Goal: Information Seeking & Learning: Compare options

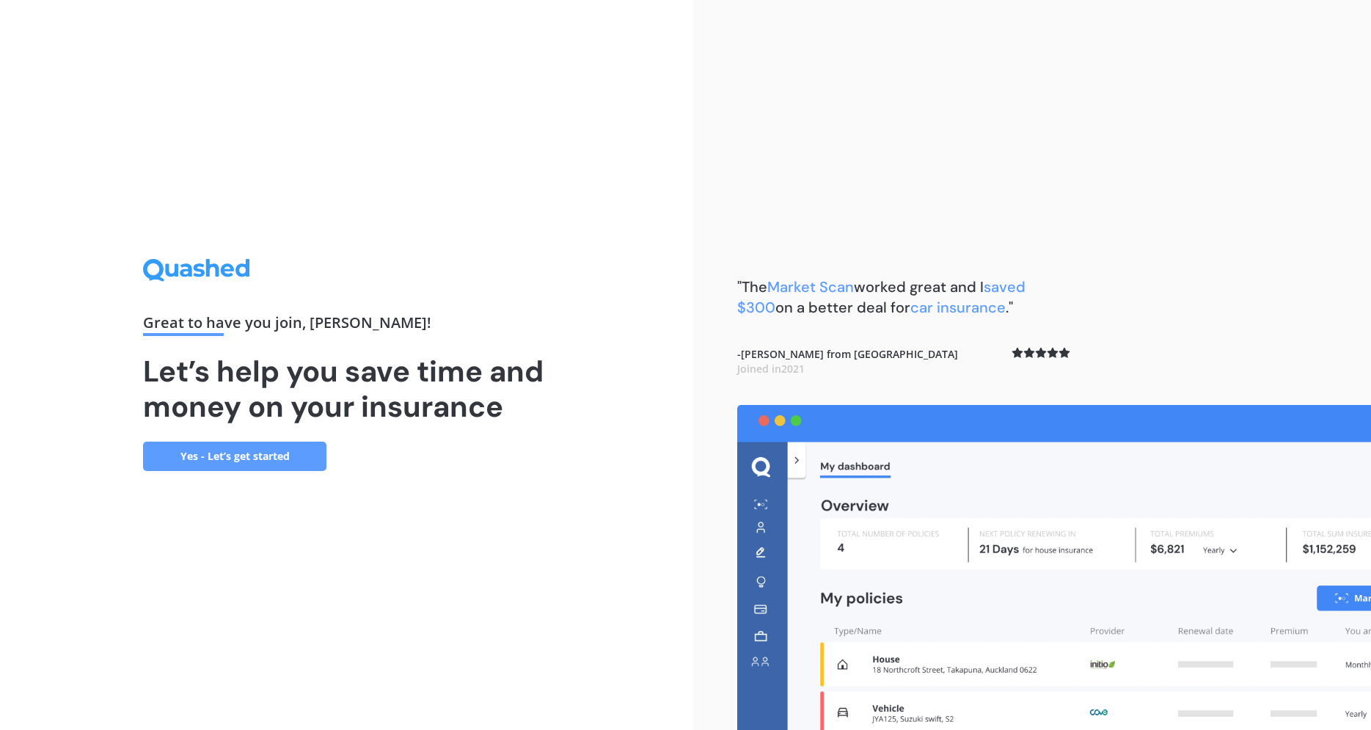
click at [236, 462] on link "Yes - Let’s get started" at bounding box center [234, 456] width 183 height 29
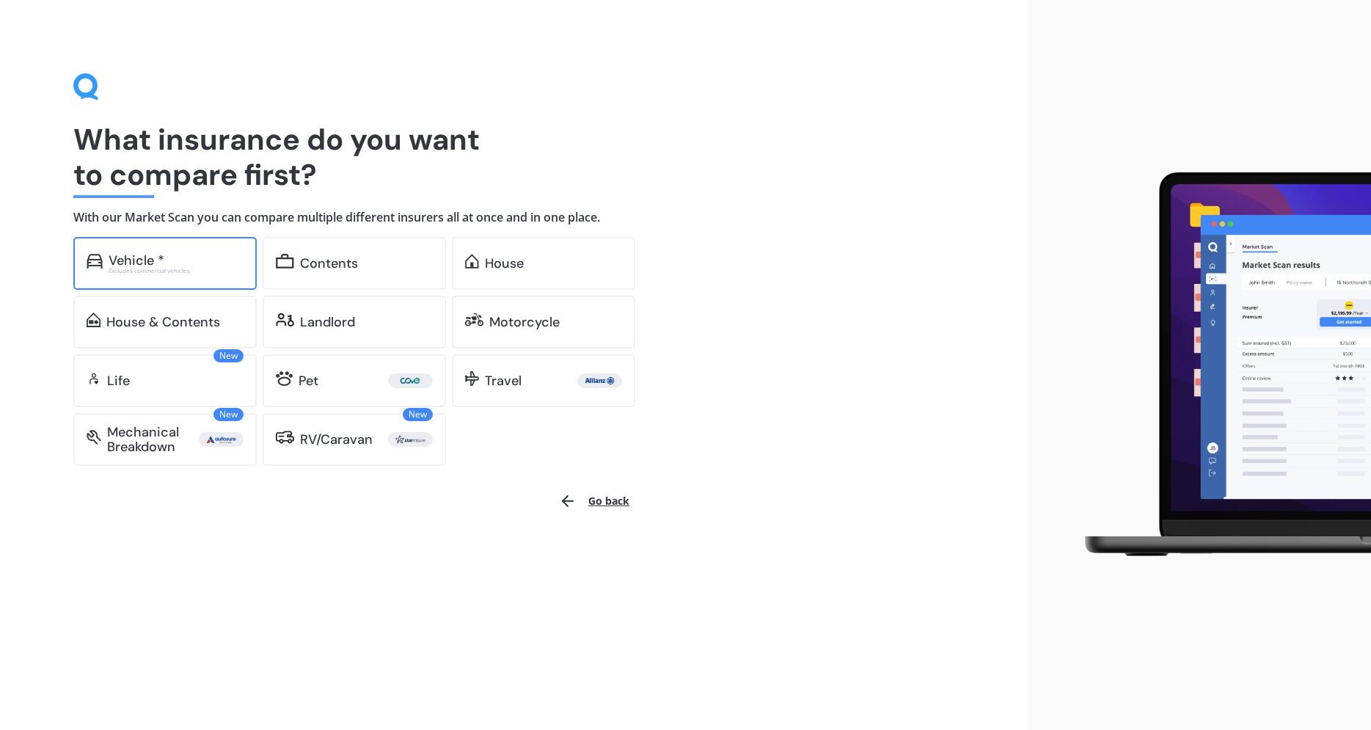
click at [179, 260] on div "Vehicle *" at bounding box center [176, 260] width 135 height 15
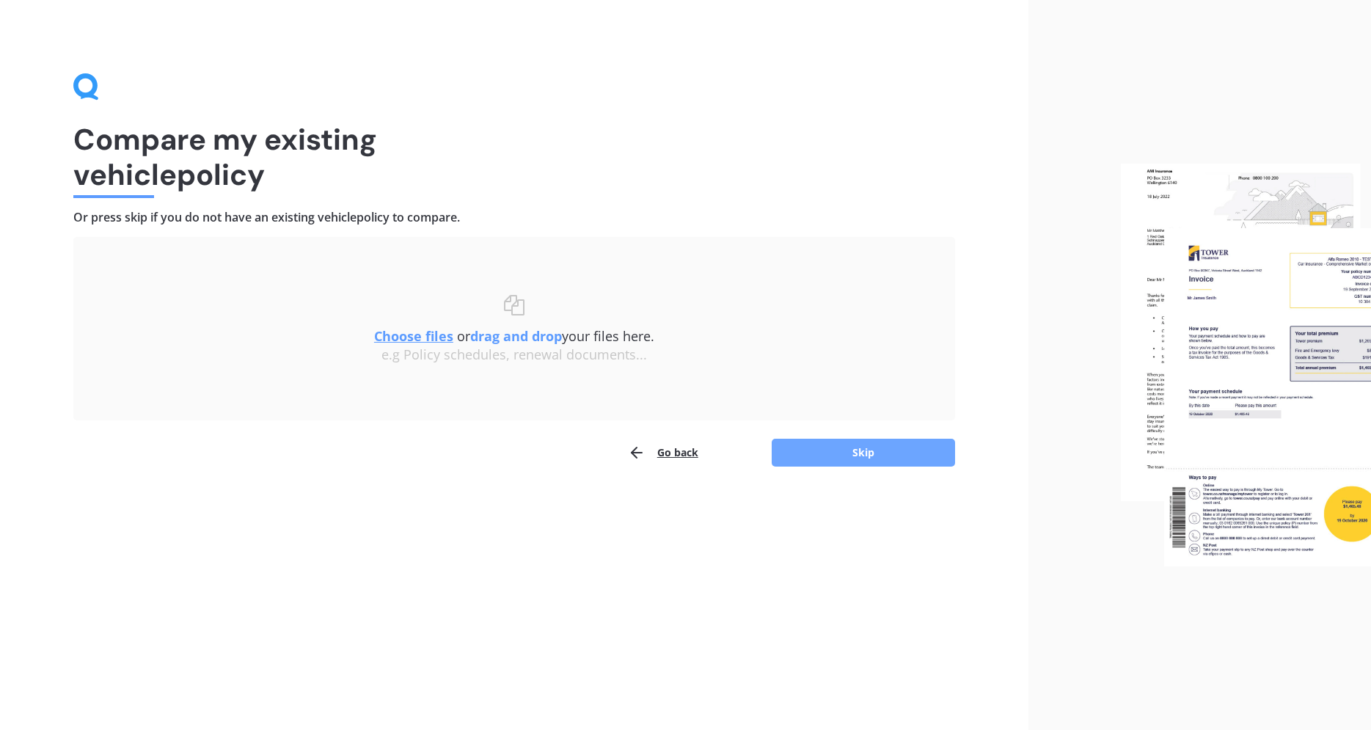
click at [886, 453] on button "Skip" at bounding box center [863, 453] width 183 height 28
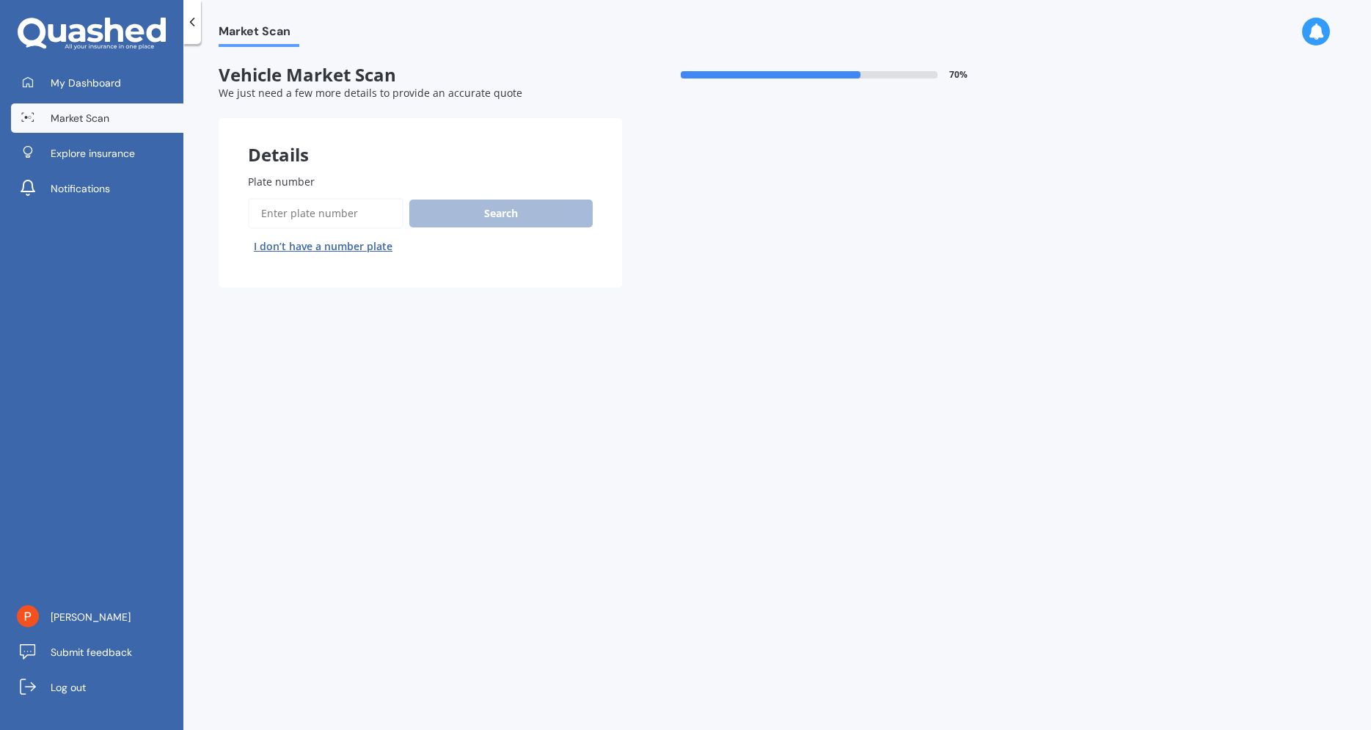
click at [311, 224] on input "Plate number" at bounding box center [326, 213] width 156 height 31
type input "lwl260"
click at [488, 224] on button "Search" at bounding box center [500, 214] width 183 height 28
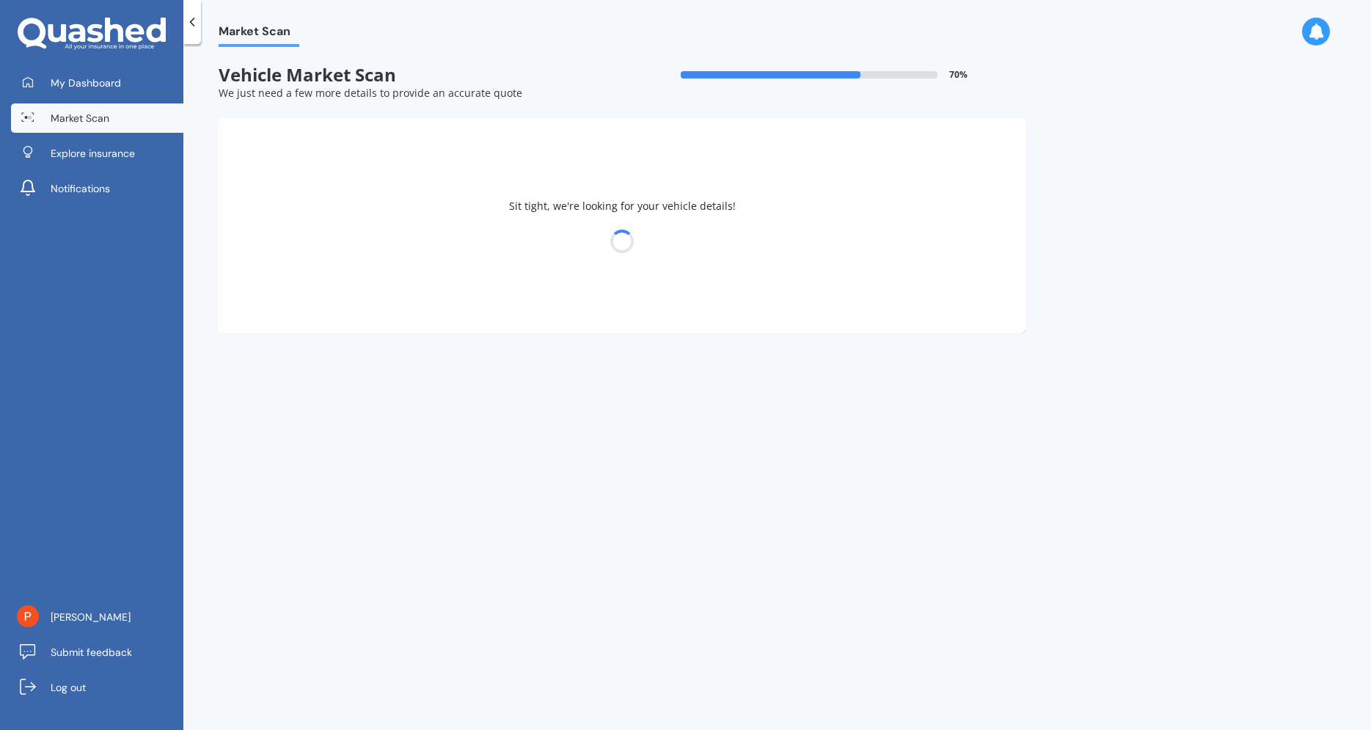
select select "NISSAN"
select select "QASHQAI"
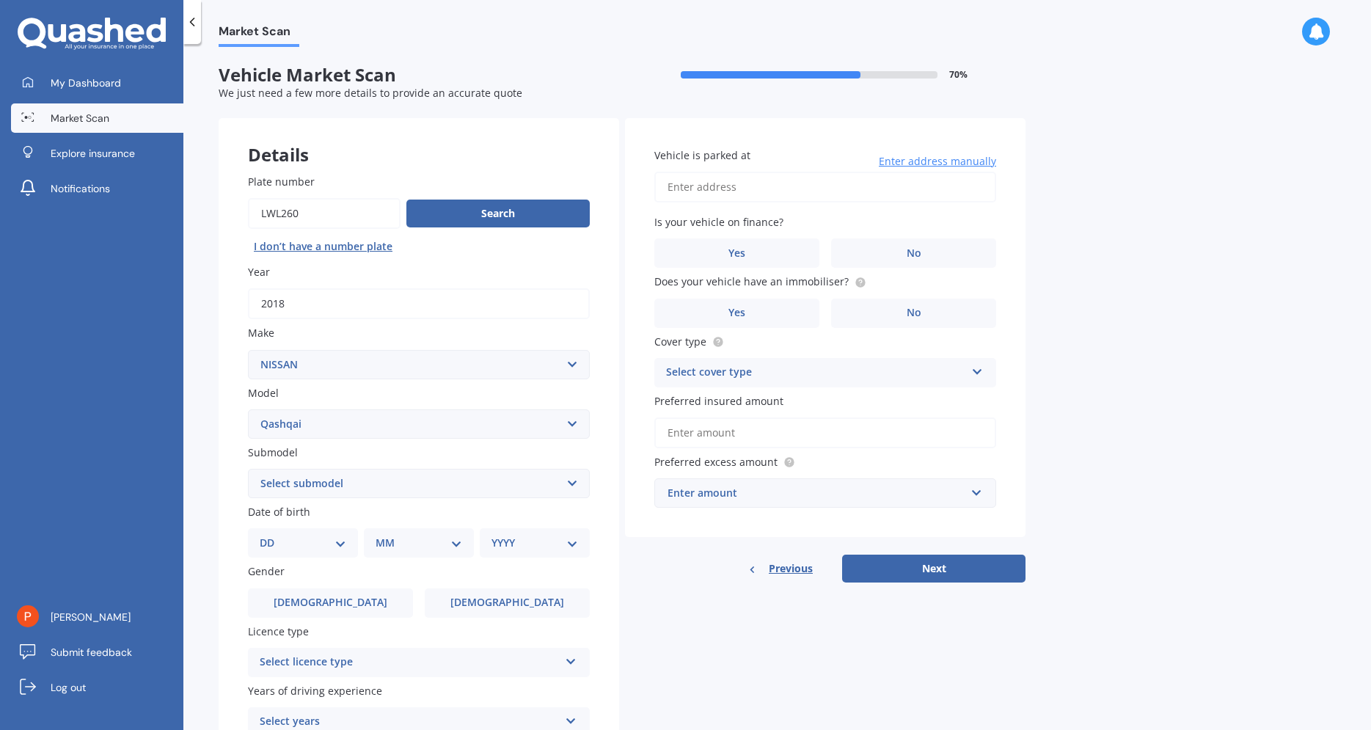
scroll to position [137, 0]
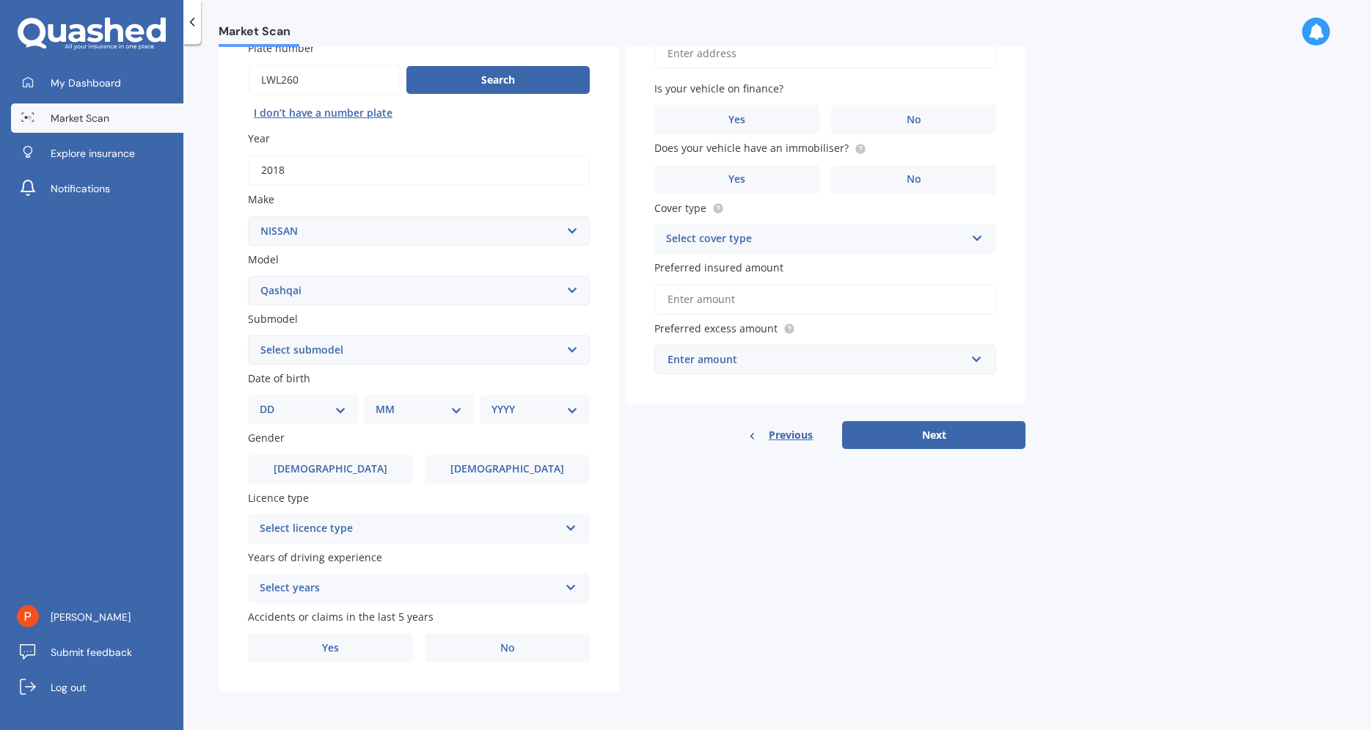
click at [260, 401] on select "DD 01 02 03 04 05 06 07 08 09 10 11 12 13 14 15 16 17 18 19 20 21 22 23 24 25 2…" at bounding box center [303, 409] width 87 height 16
select select "15"
click option "15" at bounding box center [0, 0] width 0 height 0
click at [469, 409] on div "MM 01 02 03 04 05 06 07 08 09 10 11 12" at bounding box center [422, 409] width 104 height 29
click at [381, 401] on select "MM 01 02 03 04 05 06 07 08 09 10 11 12" at bounding box center [421, 409] width 81 height 16
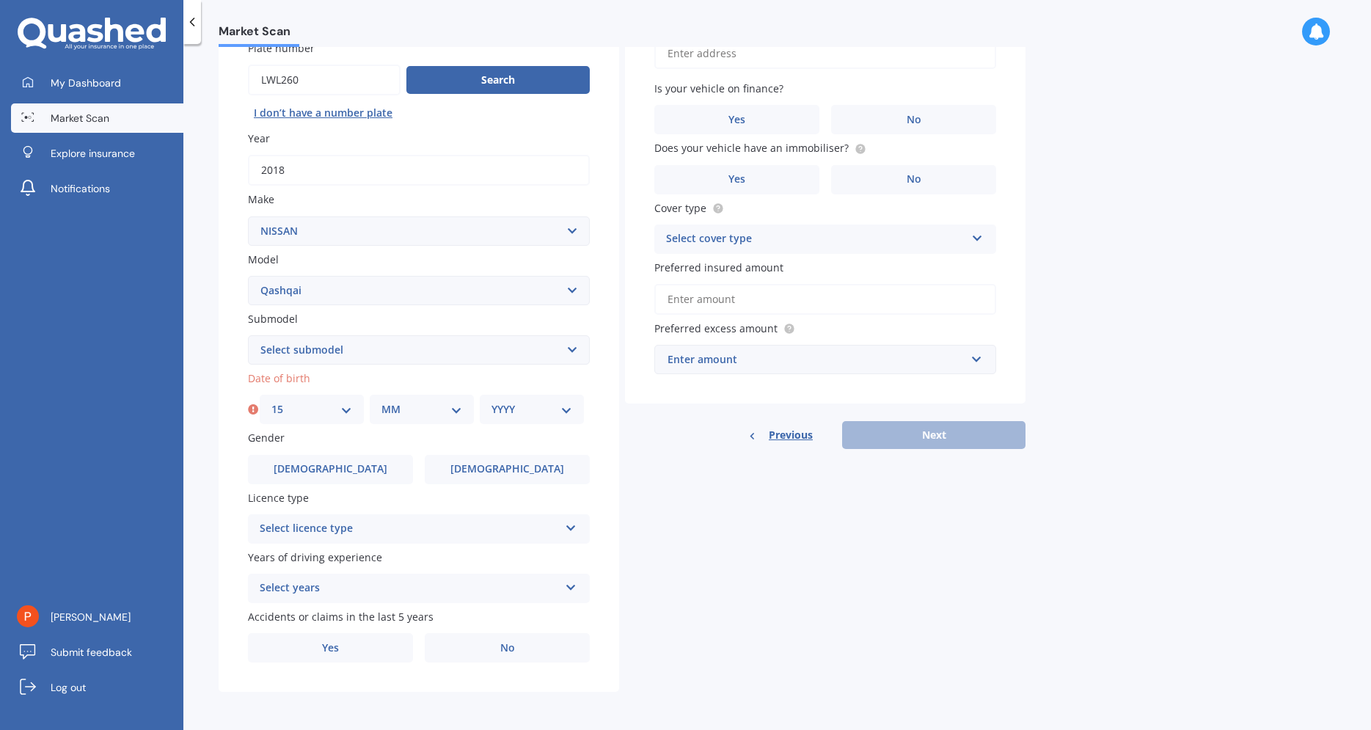
select select "03"
click option "03" at bounding box center [0, 0] width 0 height 0
click at [491, 401] on select "YYYY 2025 2024 2023 2022 2021 2020 2019 2018 2017 2016 2015 2014 2013 2012 2011…" at bounding box center [531, 409] width 81 height 16
select select "1965"
click option "1965" at bounding box center [0, 0] width 0 height 0
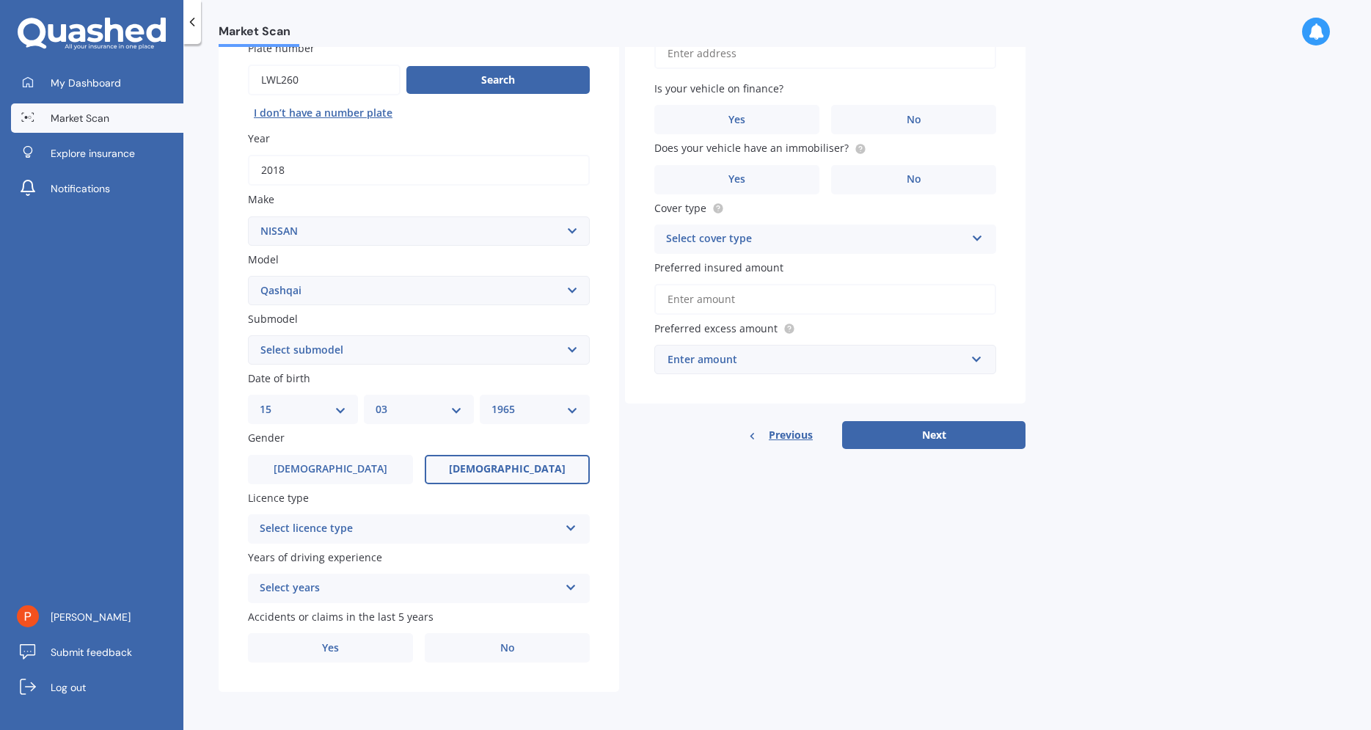
click at [486, 470] on label "[DEMOGRAPHIC_DATA]" at bounding box center [507, 469] width 165 height 29
click at [0, 0] on input "[DEMOGRAPHIC_DATA]" at bounding box center [0, 0] width 0 height 0
click at [566, 528] on icon at bounding box center [571, 525] width 12 height 10
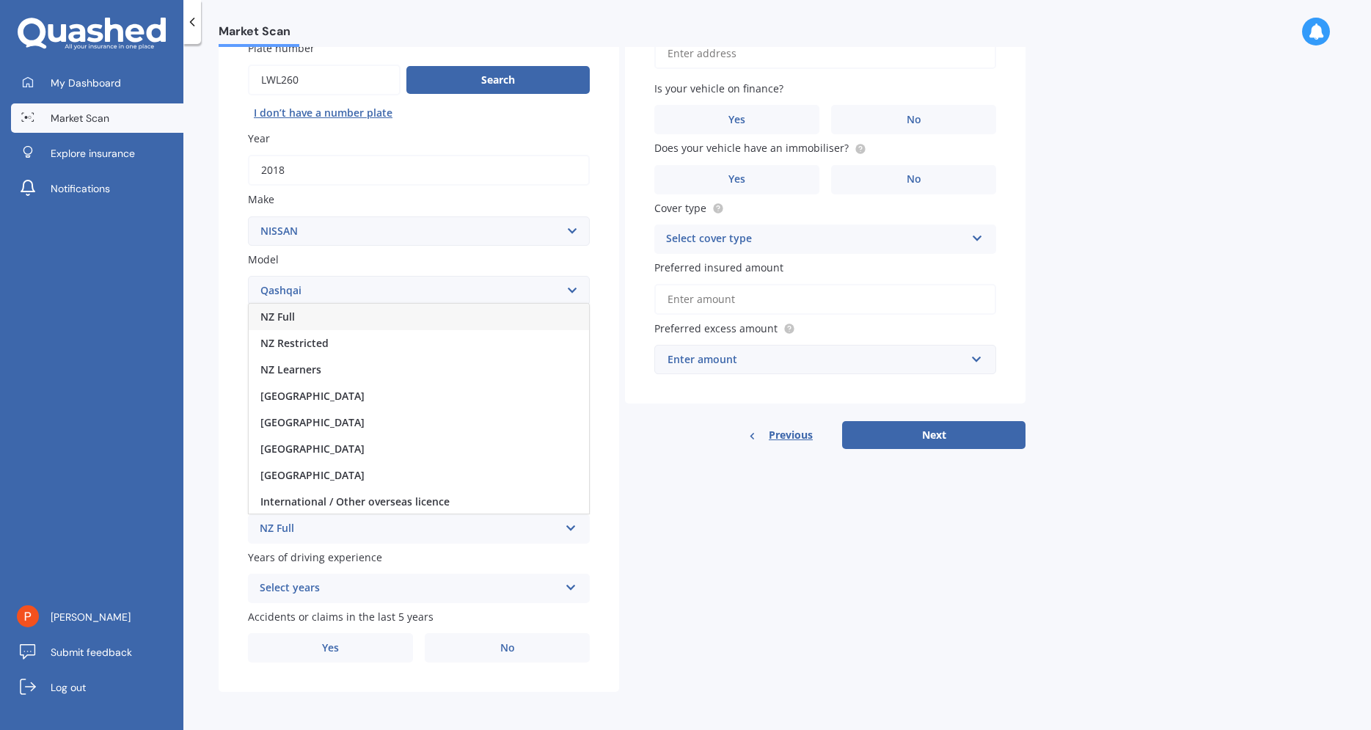
click at [288, 323] on span "NZ Full" at bounding box center [277, 317] width 34 height 14
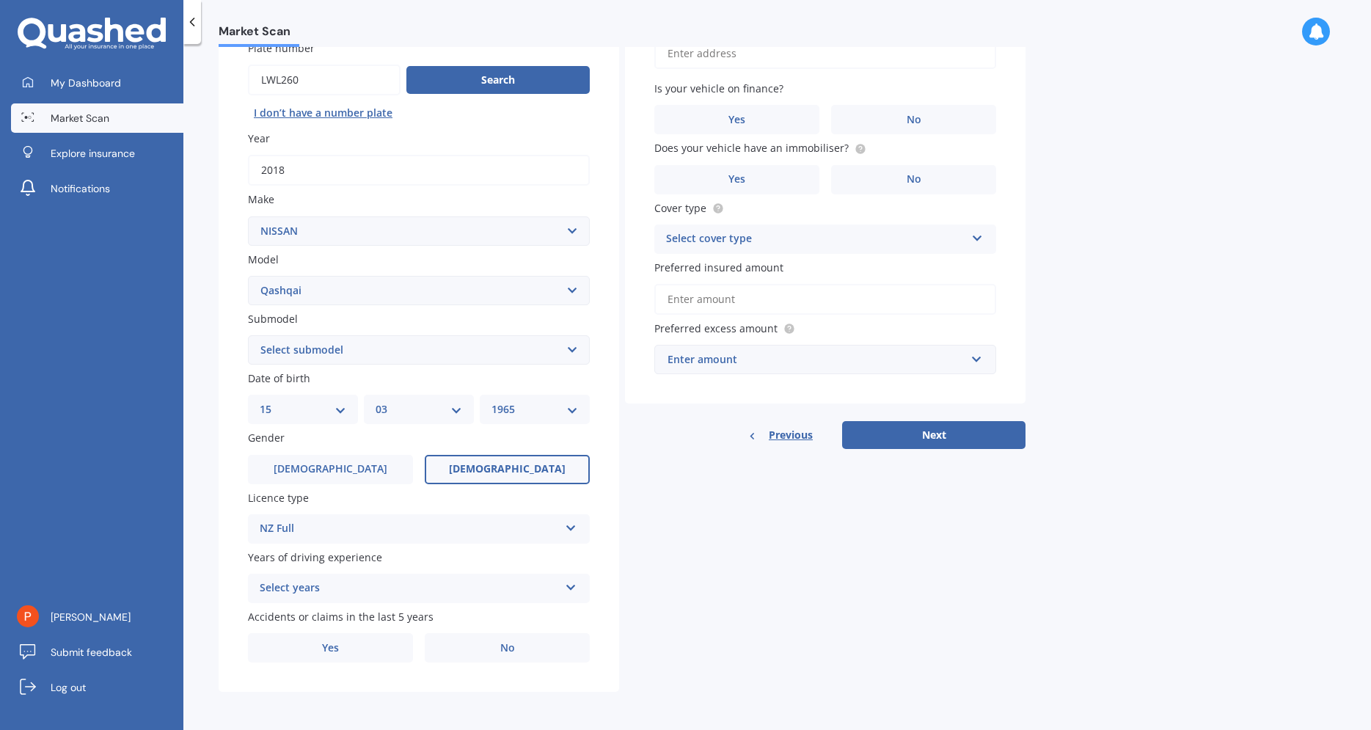
click at [575, 586] on icon at bounding box center [571, 585] width 12 height 10
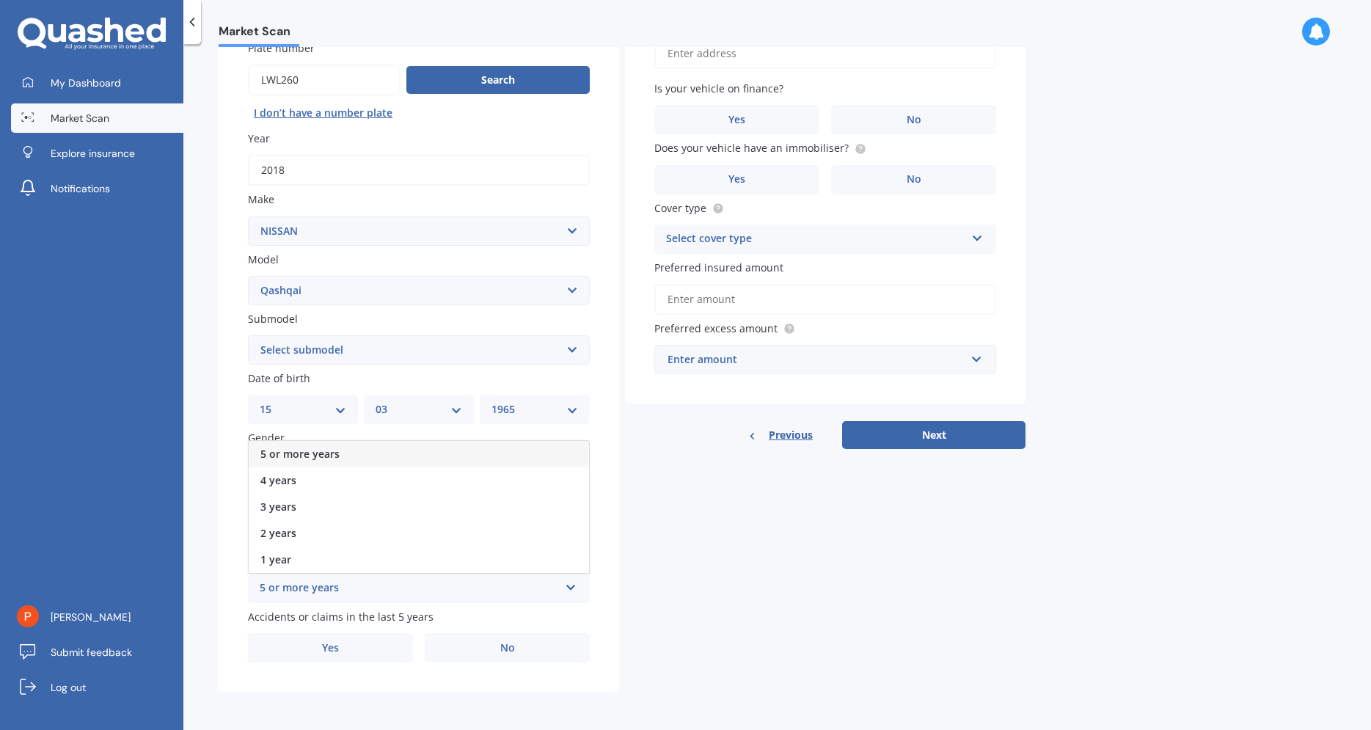
click at [290, 453] on span "5 or more years" at bounding box center [299, 454] width 79 height 14
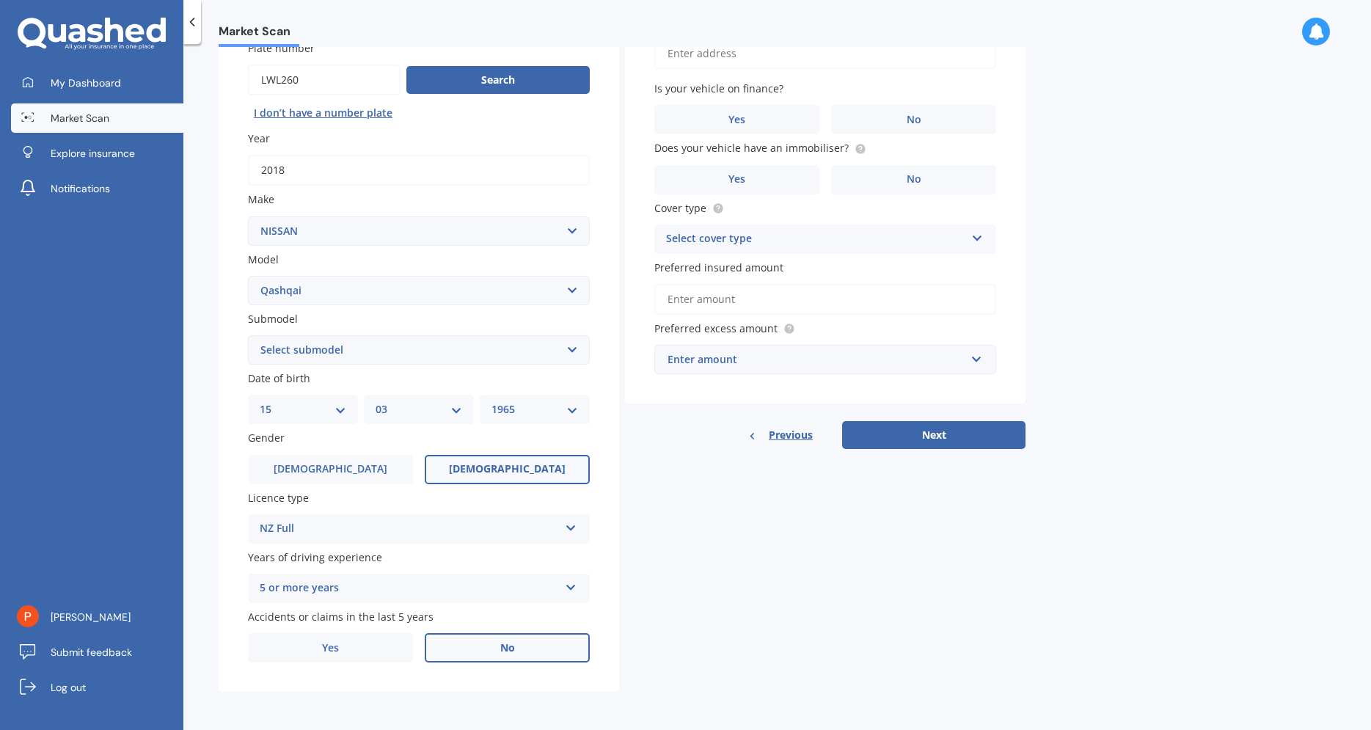
click at [502, 651] on span "No" at bounding box center [507, 648] width 15 height 12
click at [0, 0] on input "No" at bounding box center [0, 0] width 0 height 0
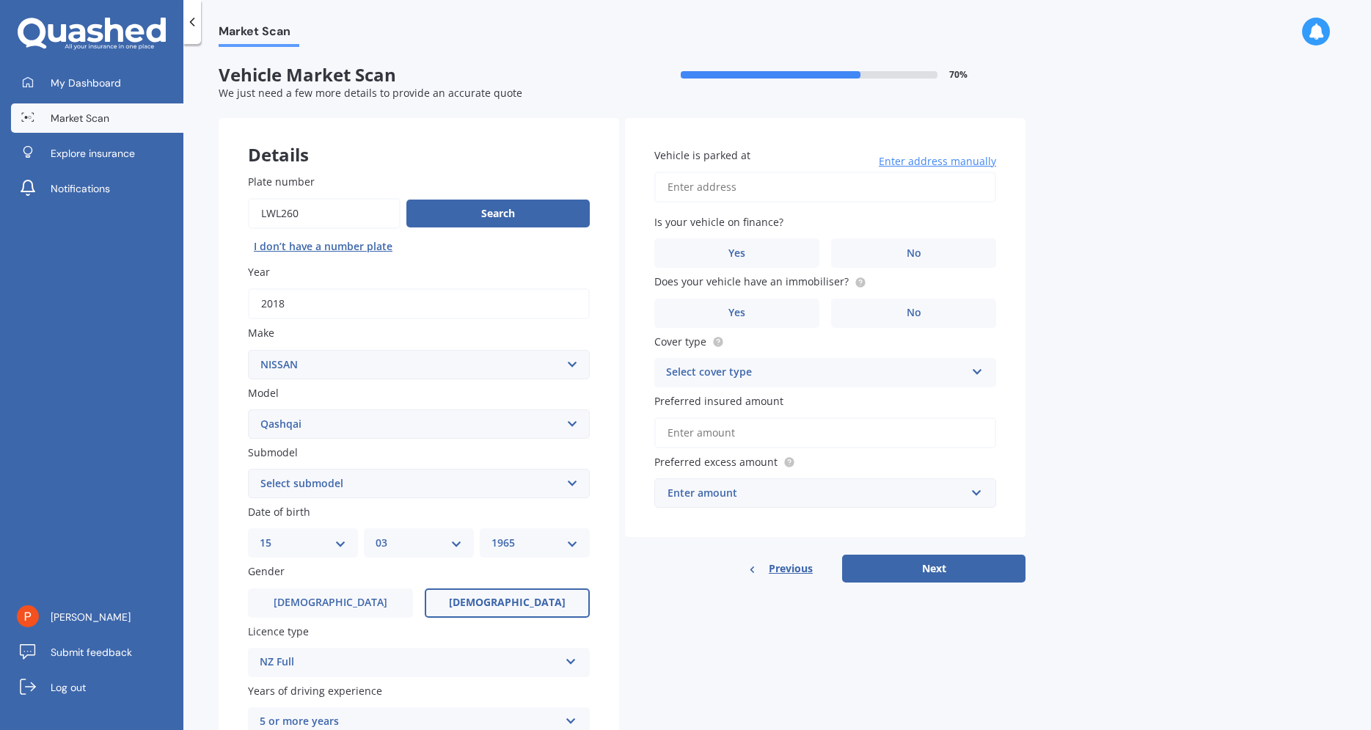
click at [747, 194] on input "Vehicle is parked at" at bounding box center [825, 187] width 342 height 31
paste input "[EMAIL_ADDRESS][DOMAIN_NAME]"
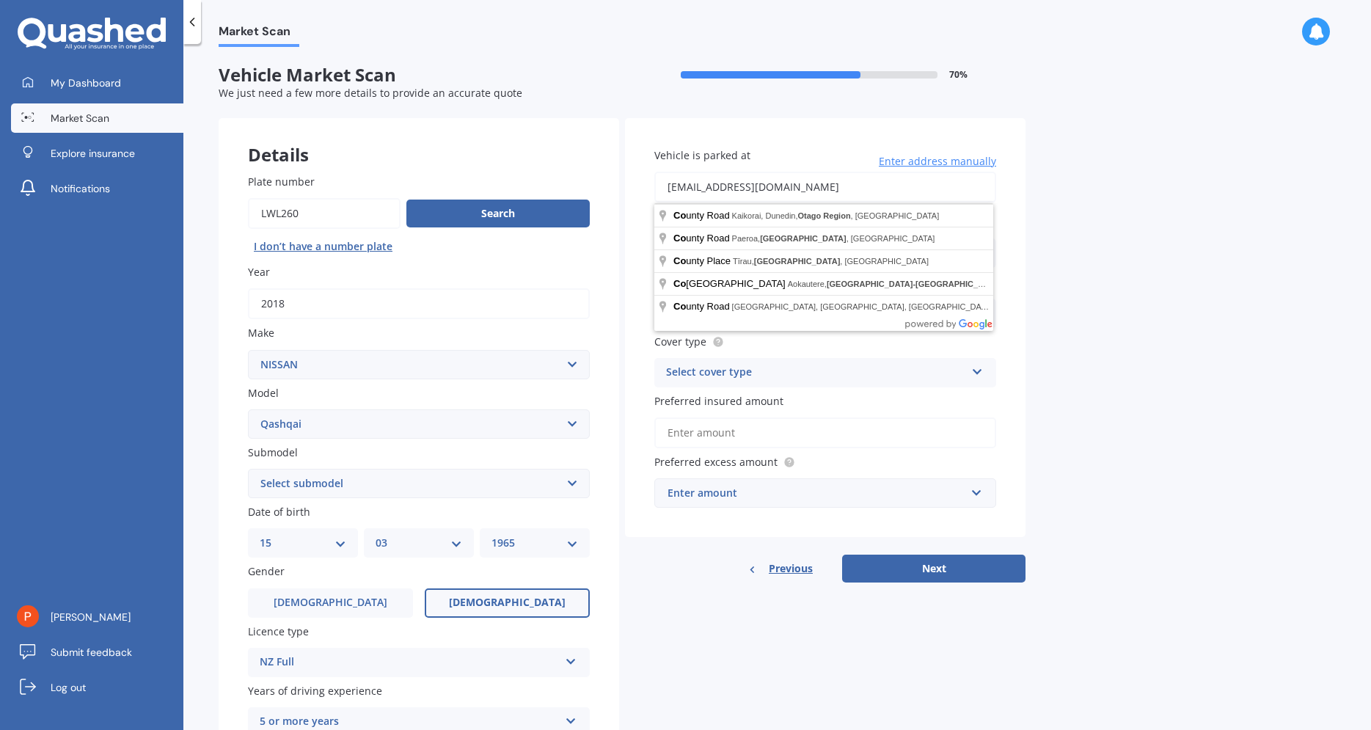
drag, startPoint x: 800, startPoint y: 190, endPoint x: 636, endPoint y: 186, distance: 163.6
click at [654, 186] on input "[EMAIL_ADDRESS][DOMAIN_NAME]" at bounding box center [825, 187] width 342 height 31
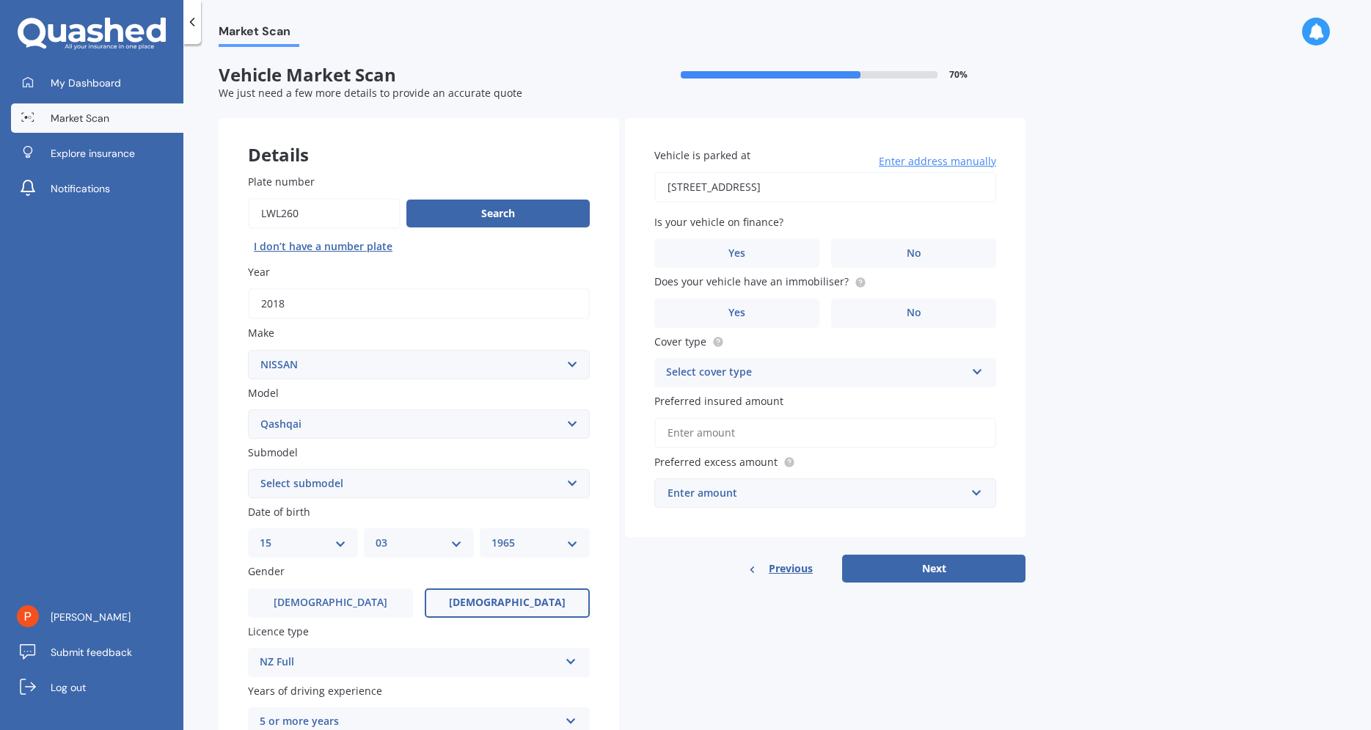
type input "[STREET_ADDRESS]"
click at [899, 258] on label "No" at bounding box center [913, 252] width 165 height 29
click at [0, 0] on input "No" at bounding box center [0, 0] width 0 height 0
click at [908, 318] on span "No" at bounding box center [914, 313] width 15 height 12
click at [0, 0] on input "No" at bounding box center [0, 0] width 0 height 0
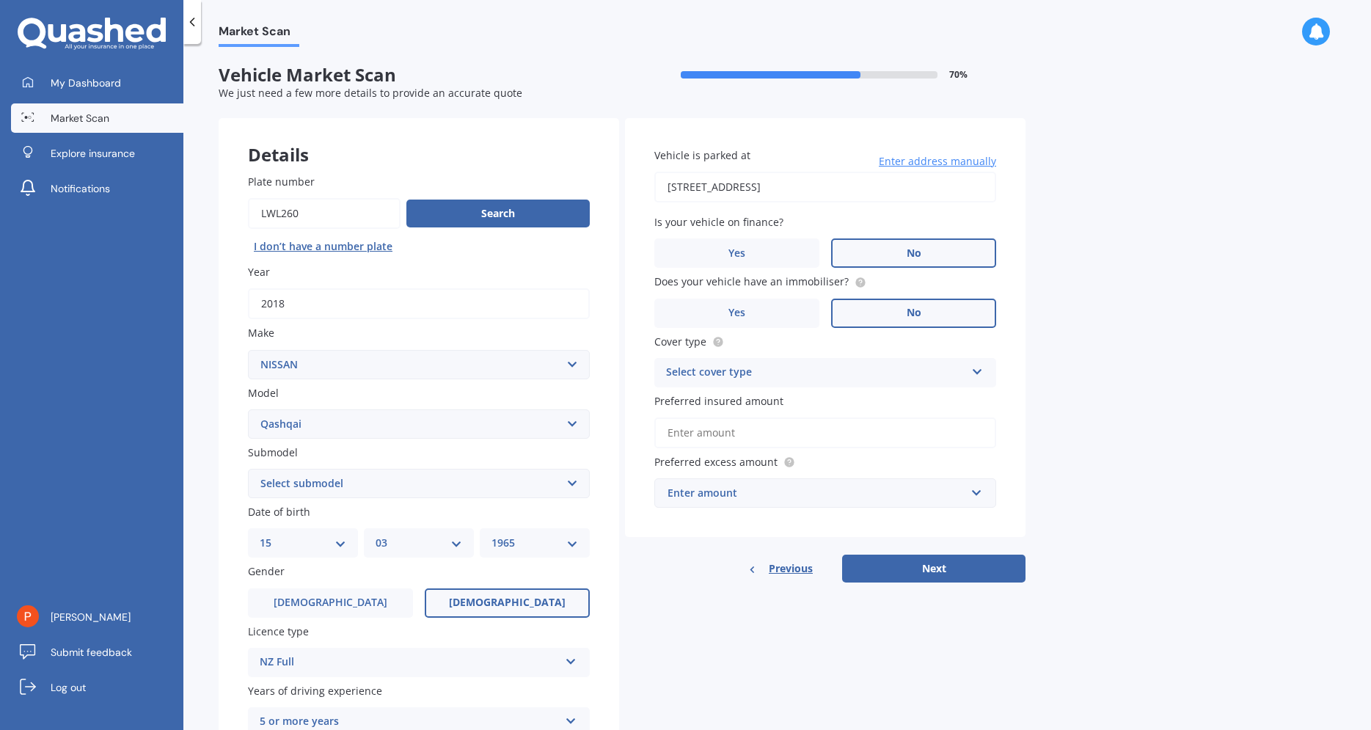
click at [984, 372] on div "Select cover type Comprehensive Third Party, Fire & Theft Third Party" at bounding box center [825, 372] width 342 height 29
click at [734, 408] on span "Comprehensive" at bounding box center [706, 401] width 78 height 14
click at [781, 442] on input "Preferred insured amount" at bounding box center [825, 432] width 342 height 31
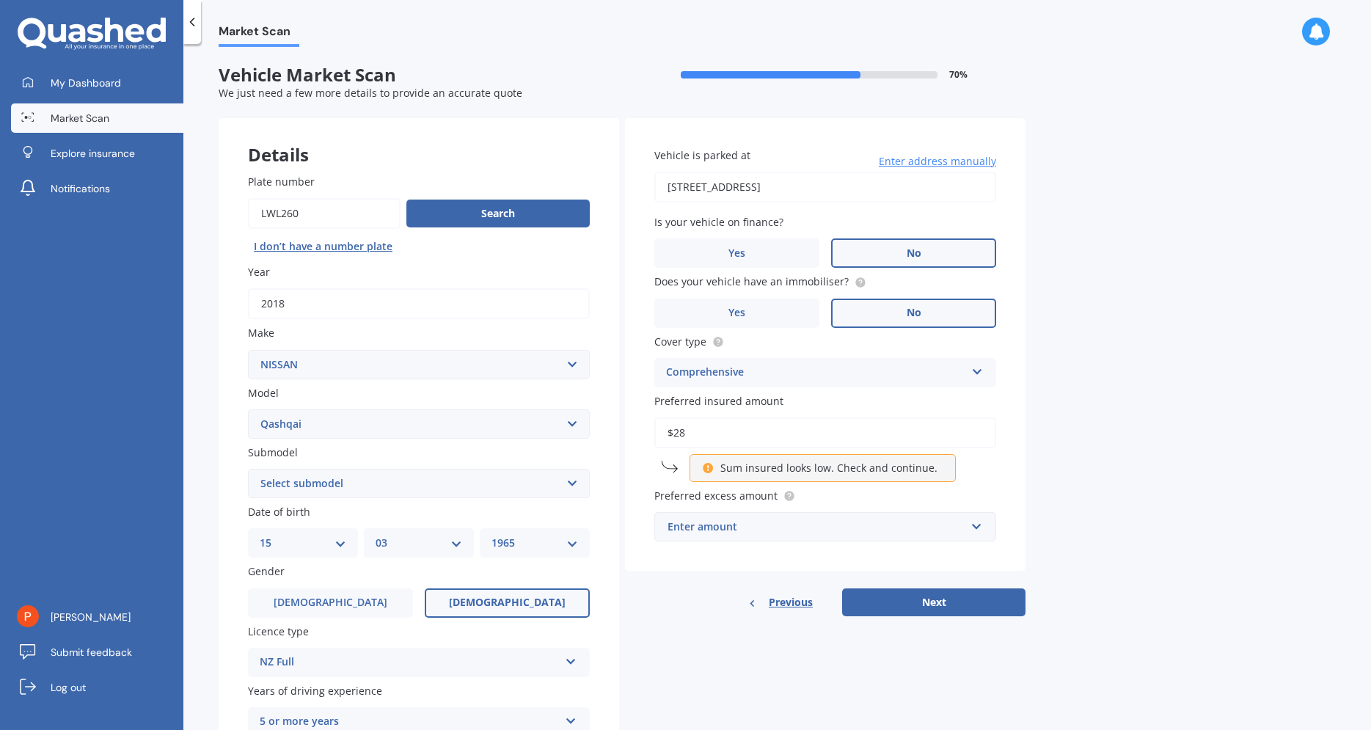
click at [699, 469] on div "Sum insured looks low. Check and continue." at bounding box center [823, 468] width 266 height 28
click at [692, 436] on input "$28" at bounding box center [825, 432] width 342 height 31
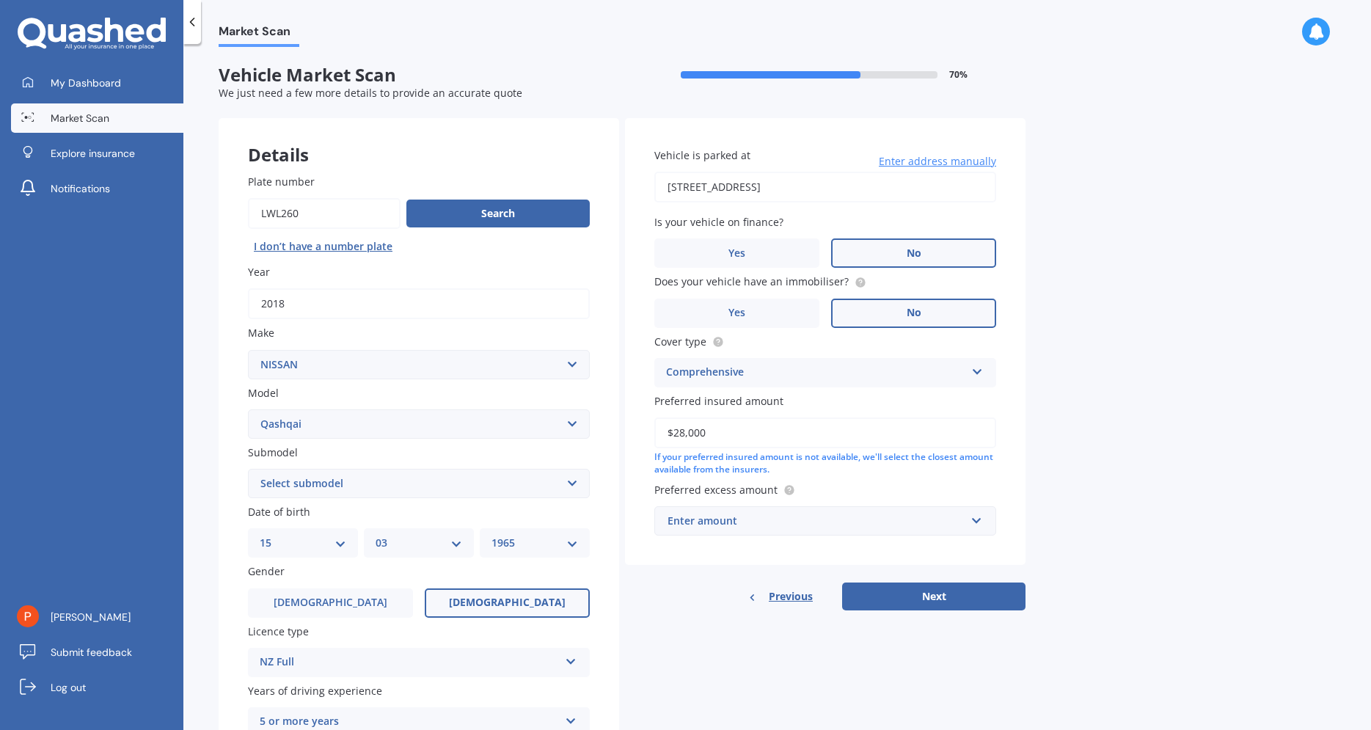
type input "$28,000"
click at [974, 529] on input "text" at bounding box center [820, 521] width 329 height 28
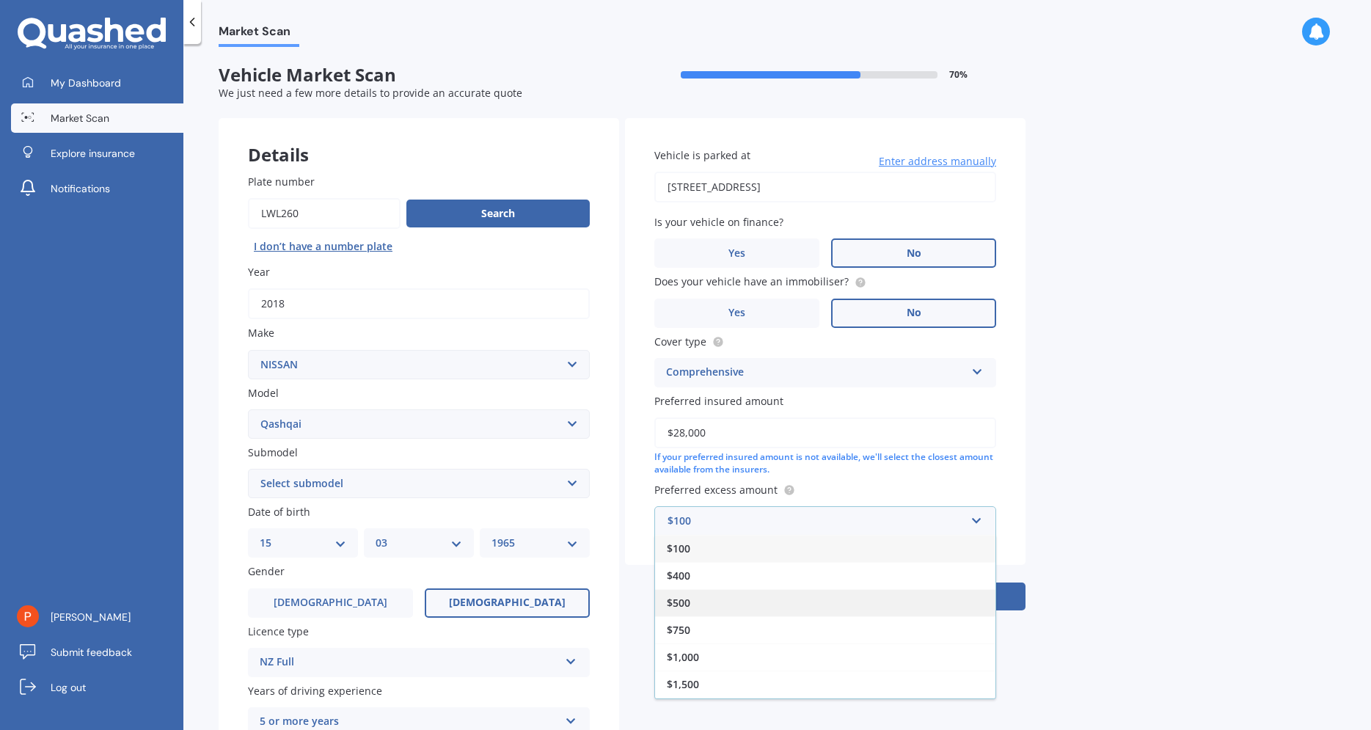
click at [720, 612] on div "$500" at bounding box center [825, 602] width 340 height 27
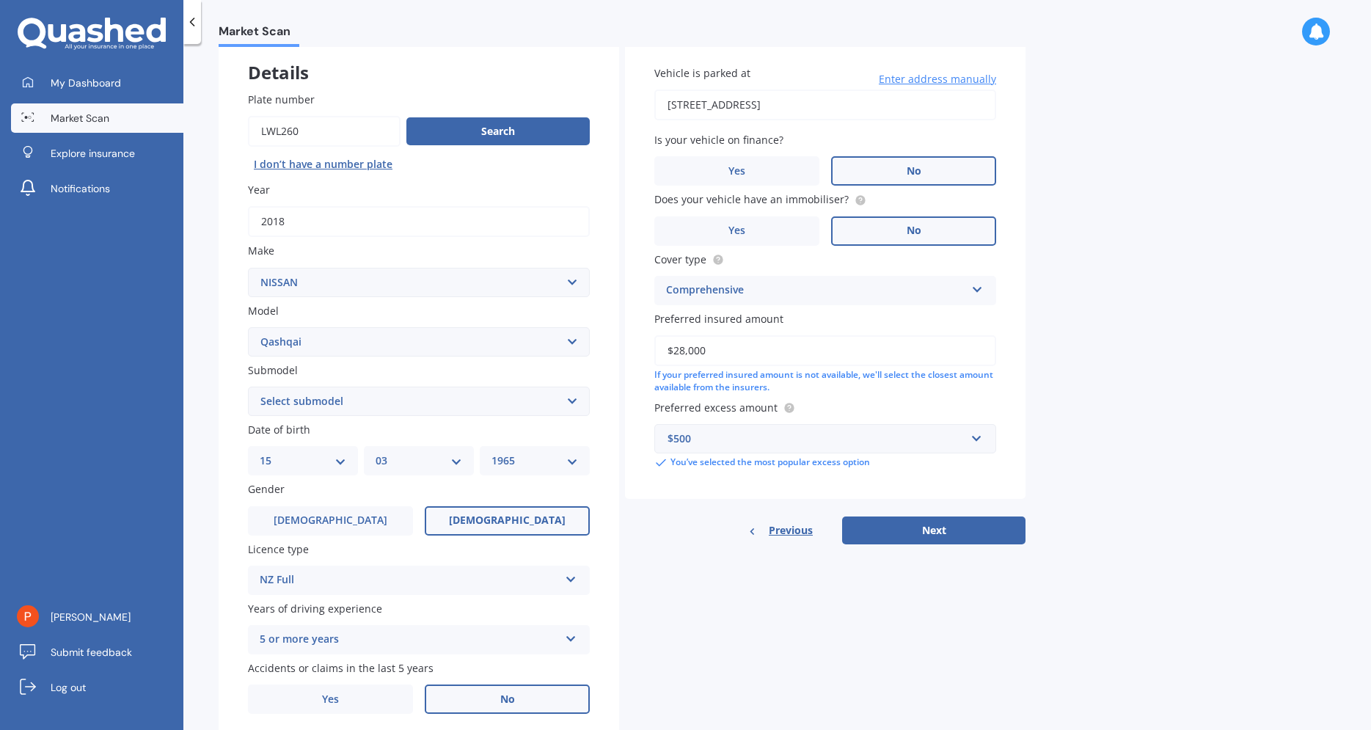
scroll to position [137, 0]
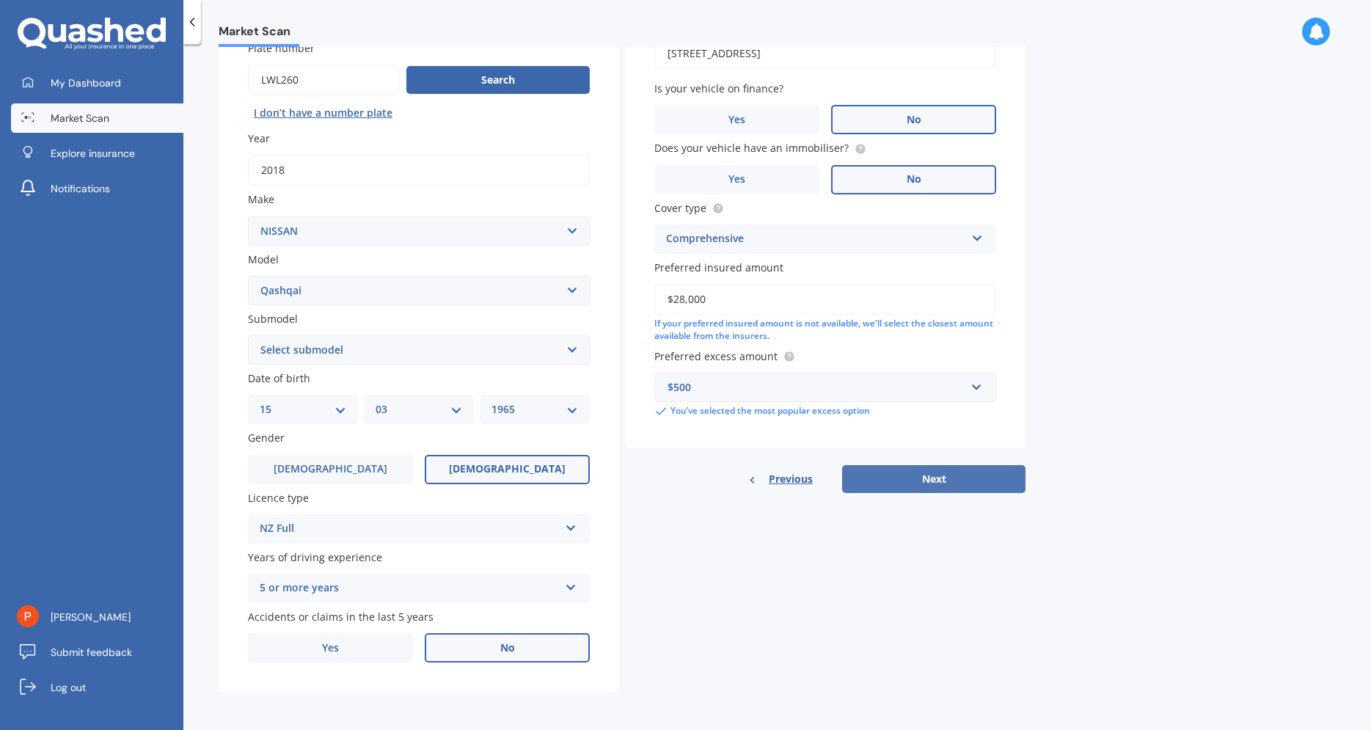
click at [943, 482] on button "Next" at bounding box center [933, 479] width 183 height 28
click at [248, 335] on select "Select submodel (All Other) N-TEC ST ST-L Ti Ti-L TI-L E-POWER 1.5PEH TS Turbo …" at bounding box center [419, 349] width 342 height 29
click option "Ti" at bounding box center [0, 0] width 0 height 0
click at [248, 335] on select "Select submodel (All Other) N-TEC ST ST-L Ti Ti-L TI-L E-POWER 1.5PEH TS Turbo …" at bounding box center [419, 349] width 342 height 29
select select "TI-L"
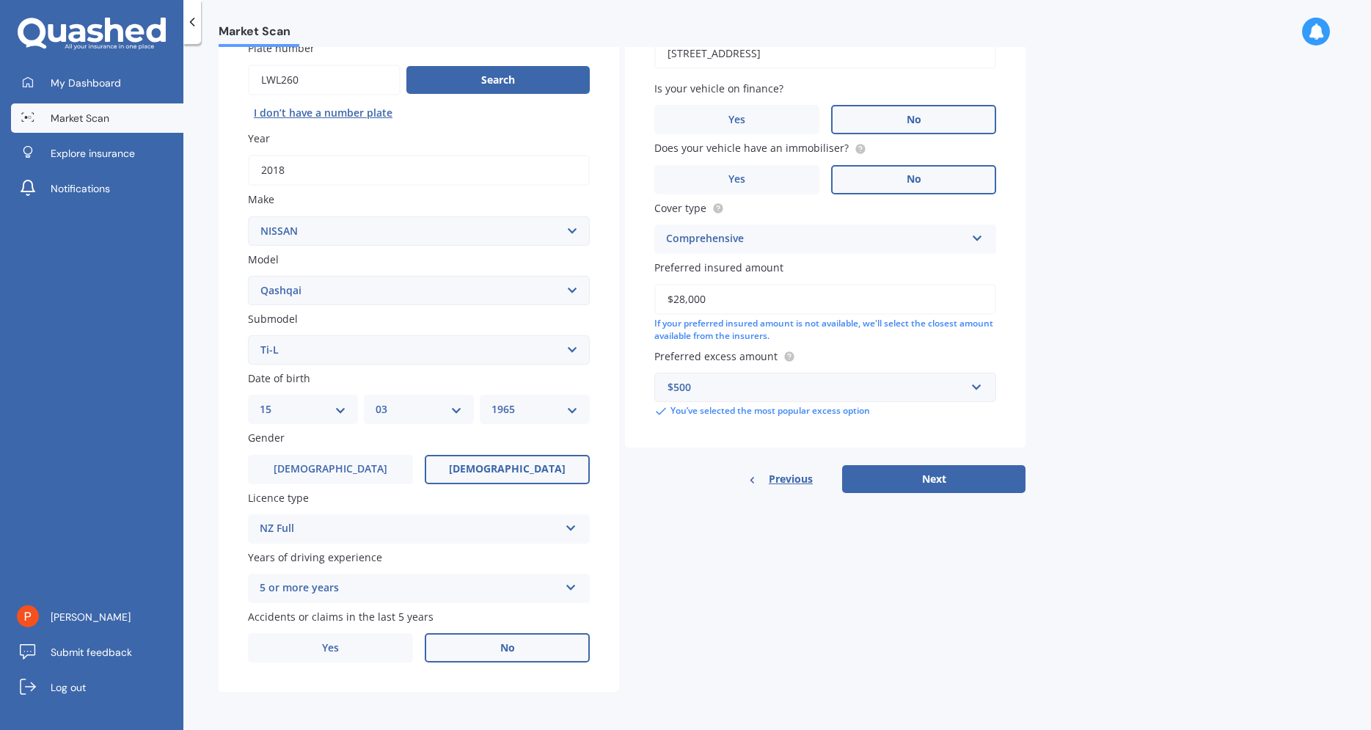
click option "Ti-L" at bounding box center [0, 0] width 0 height 0
click at [899, 486] on button "Next" at bounding box center [933, 479] width 183 height 28
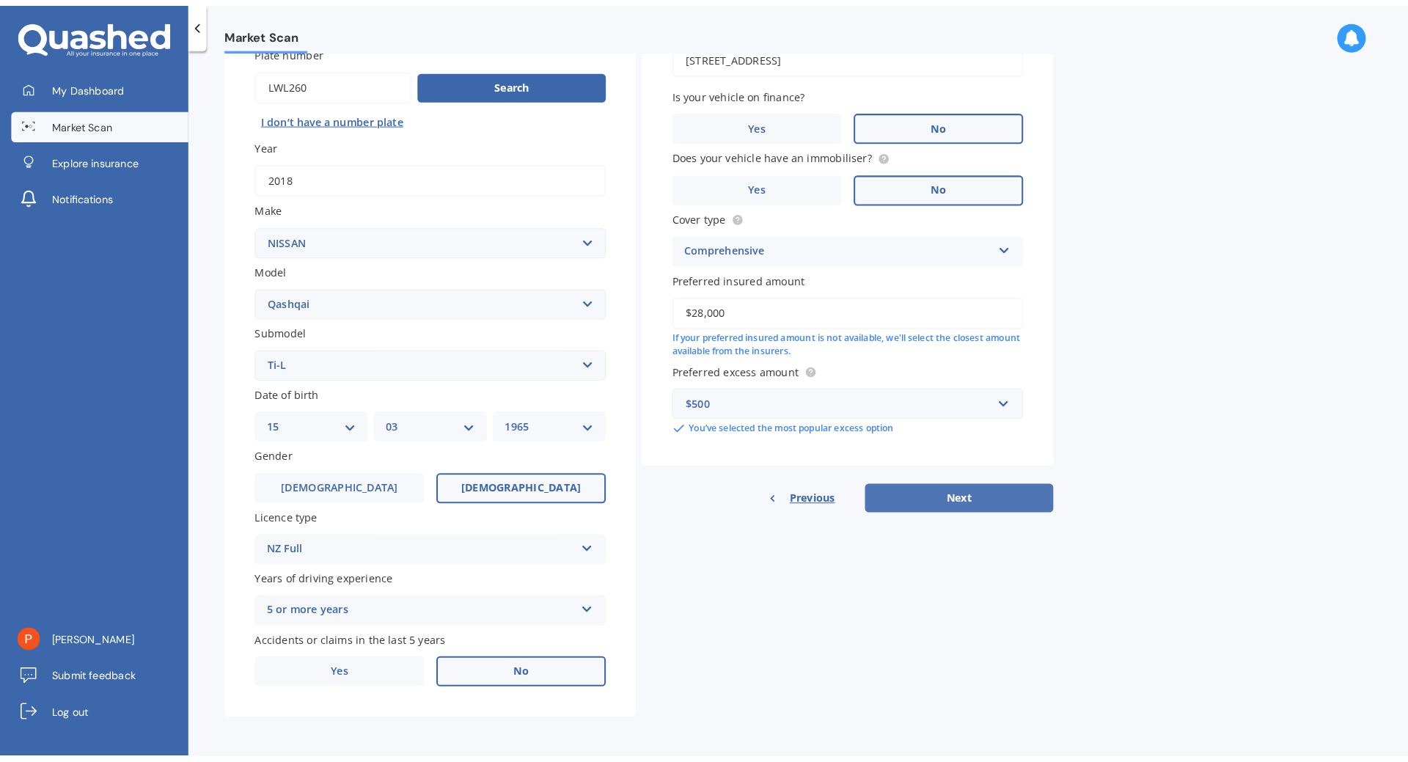
scroll to position [0, 0]
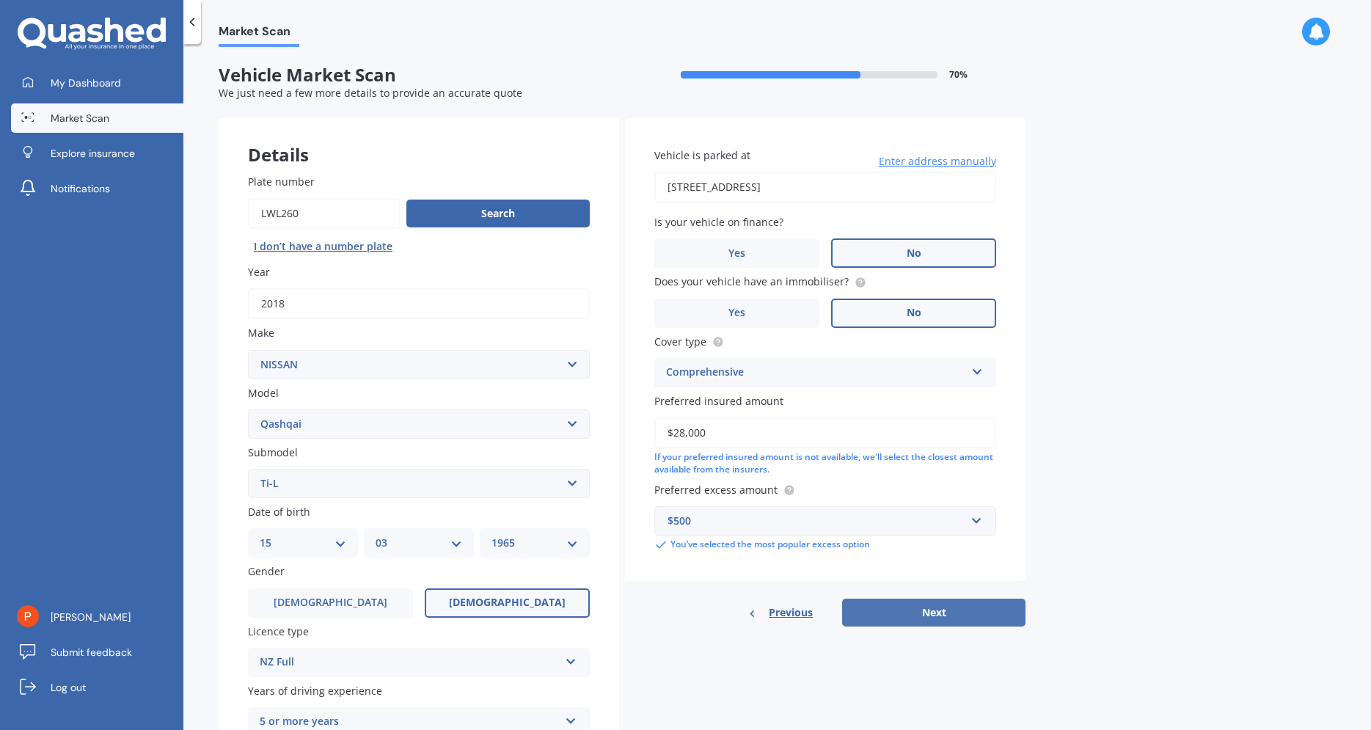
select select "15"
select select "03"
select select "1965"
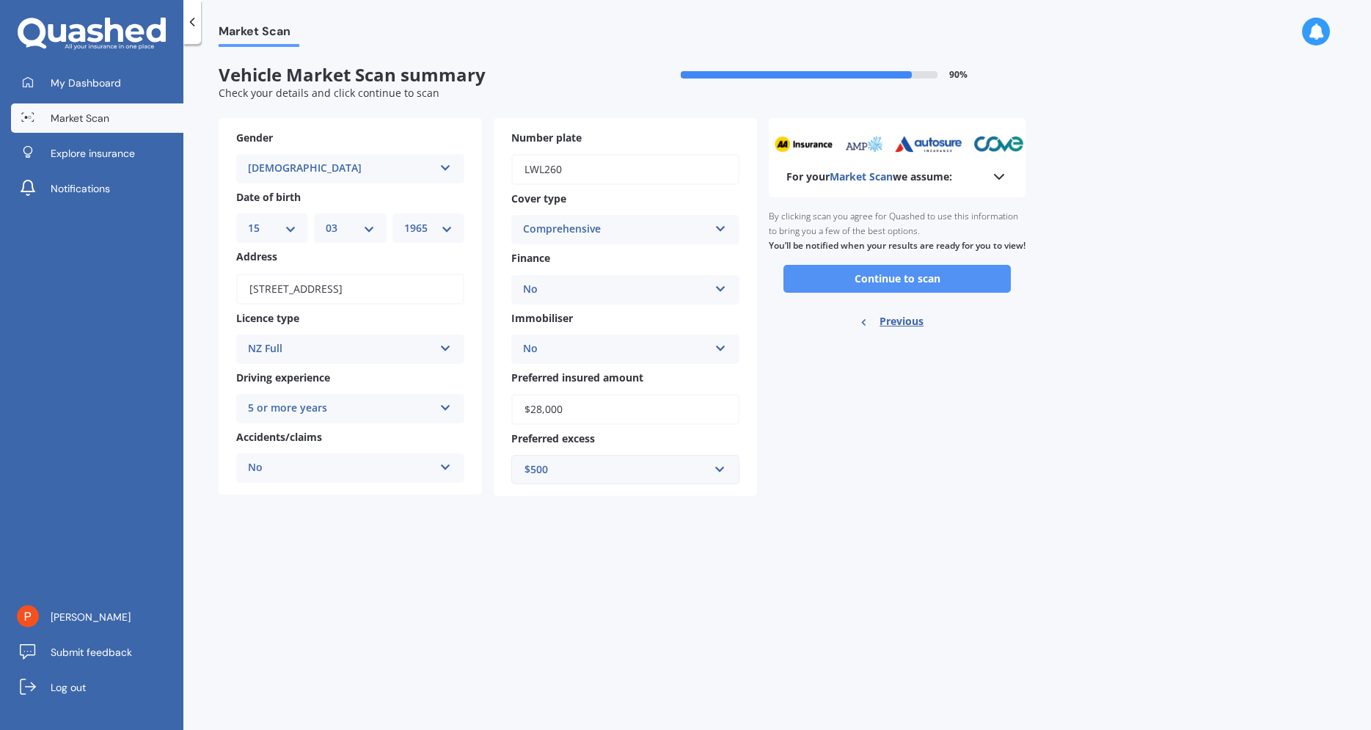
click at [924, 289] on button "Continue to scan" at bounding box center [896, 279] width 227 height 28
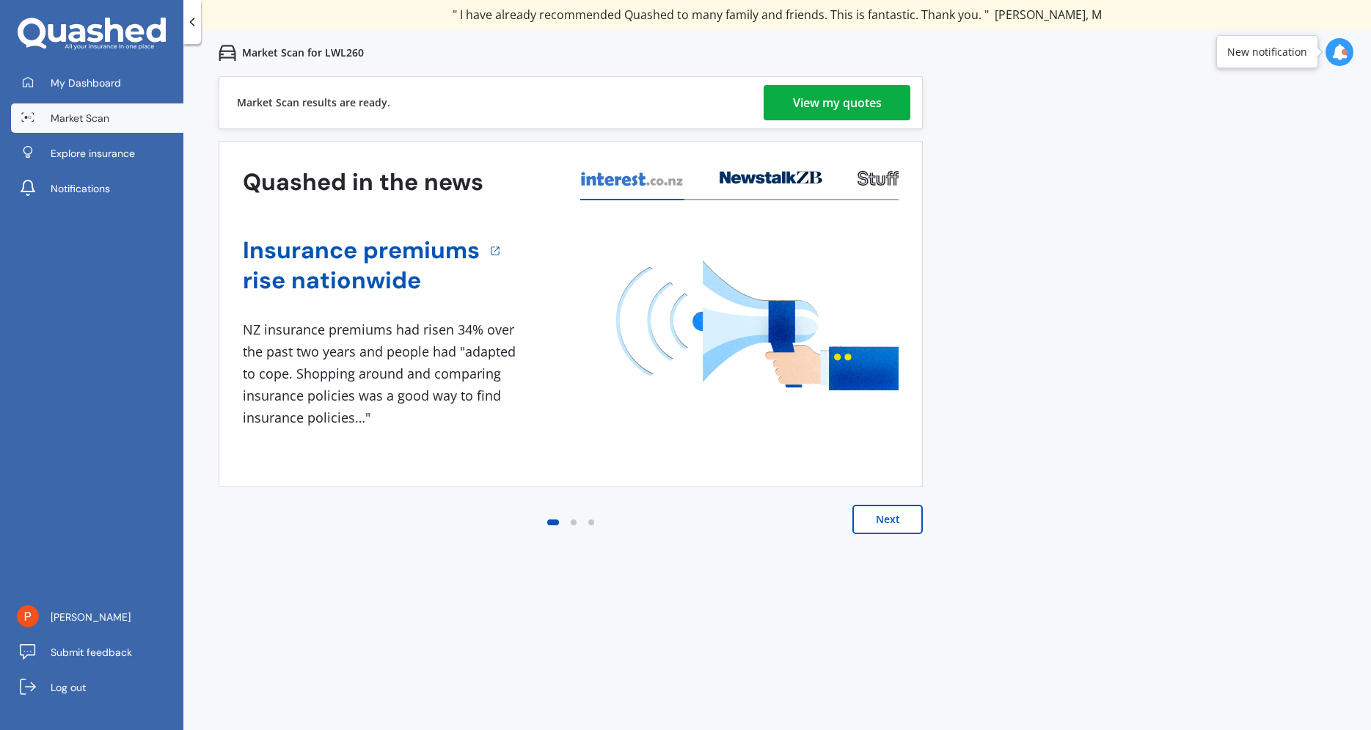
click at [802, 114] on div "View my quotes" at bounding box center [837, 102] width 89 height 35
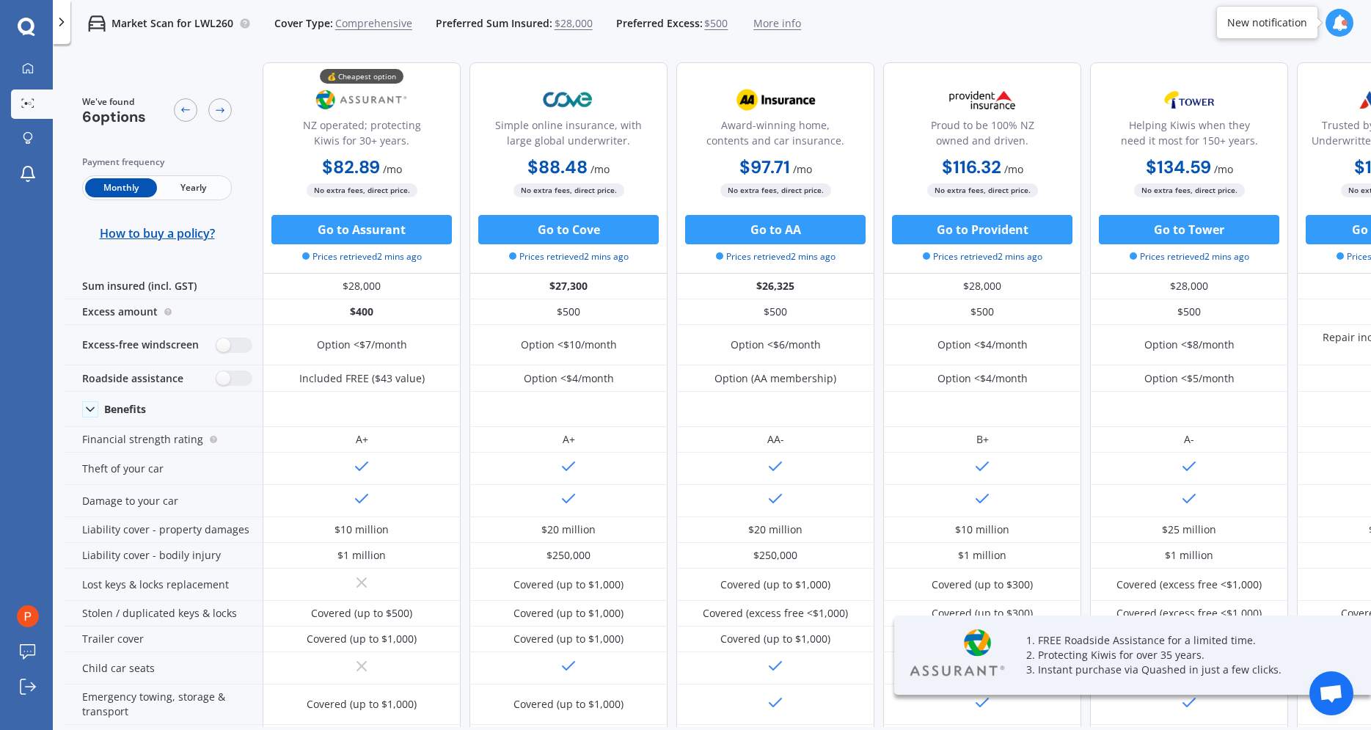
click at [188, 194] on span "Yearly" at bounding box center [193, 187] width 72 height 19
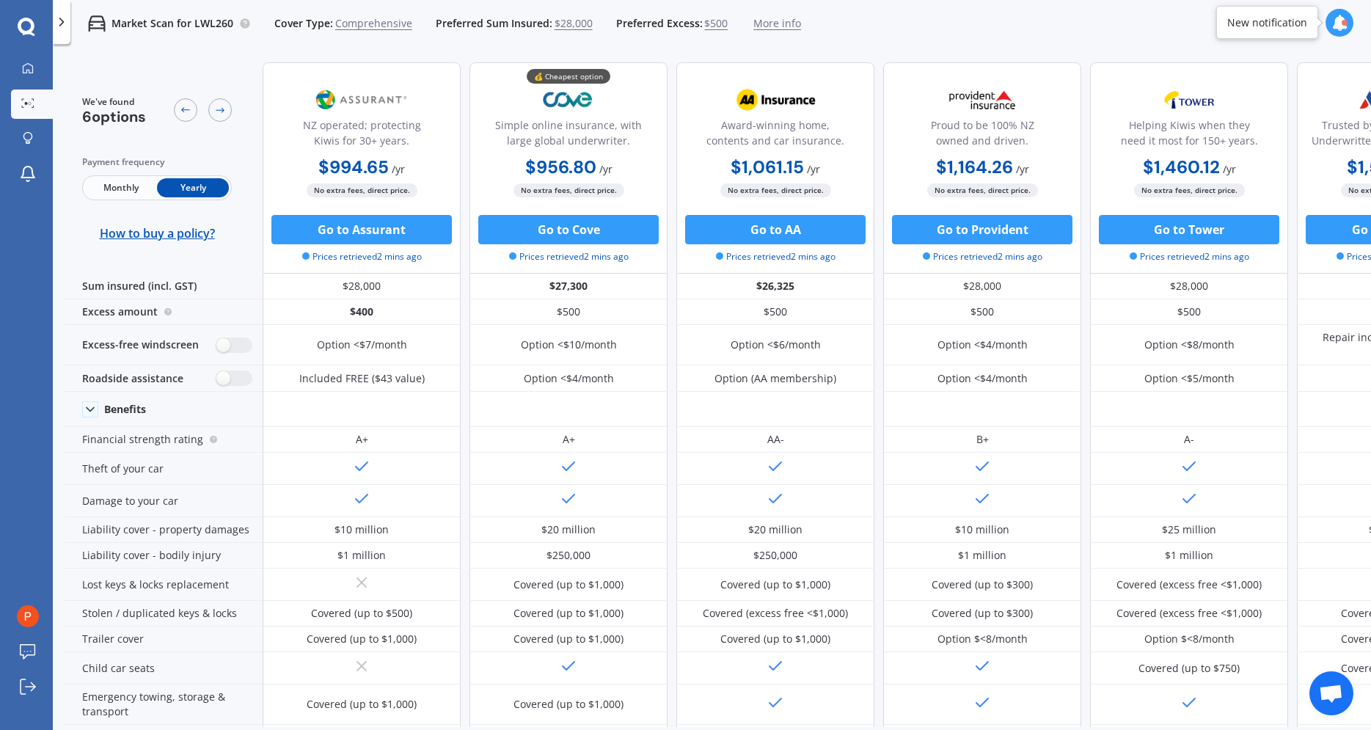
click at [784, 28] on span "More info" at bounding box center [777, 23] width 48 height 15
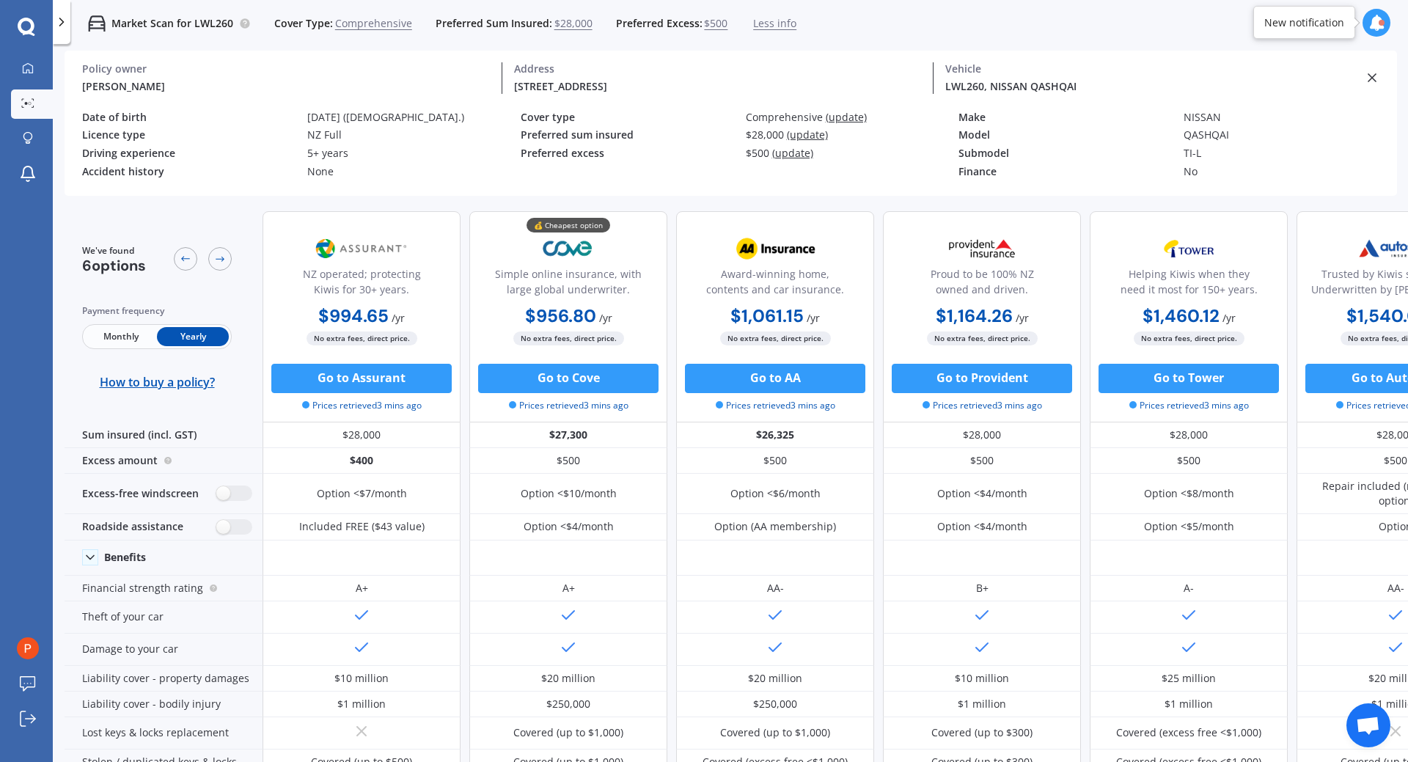
click at [67, 23] on icon at bounding box center [61, 22] width 15 height 15
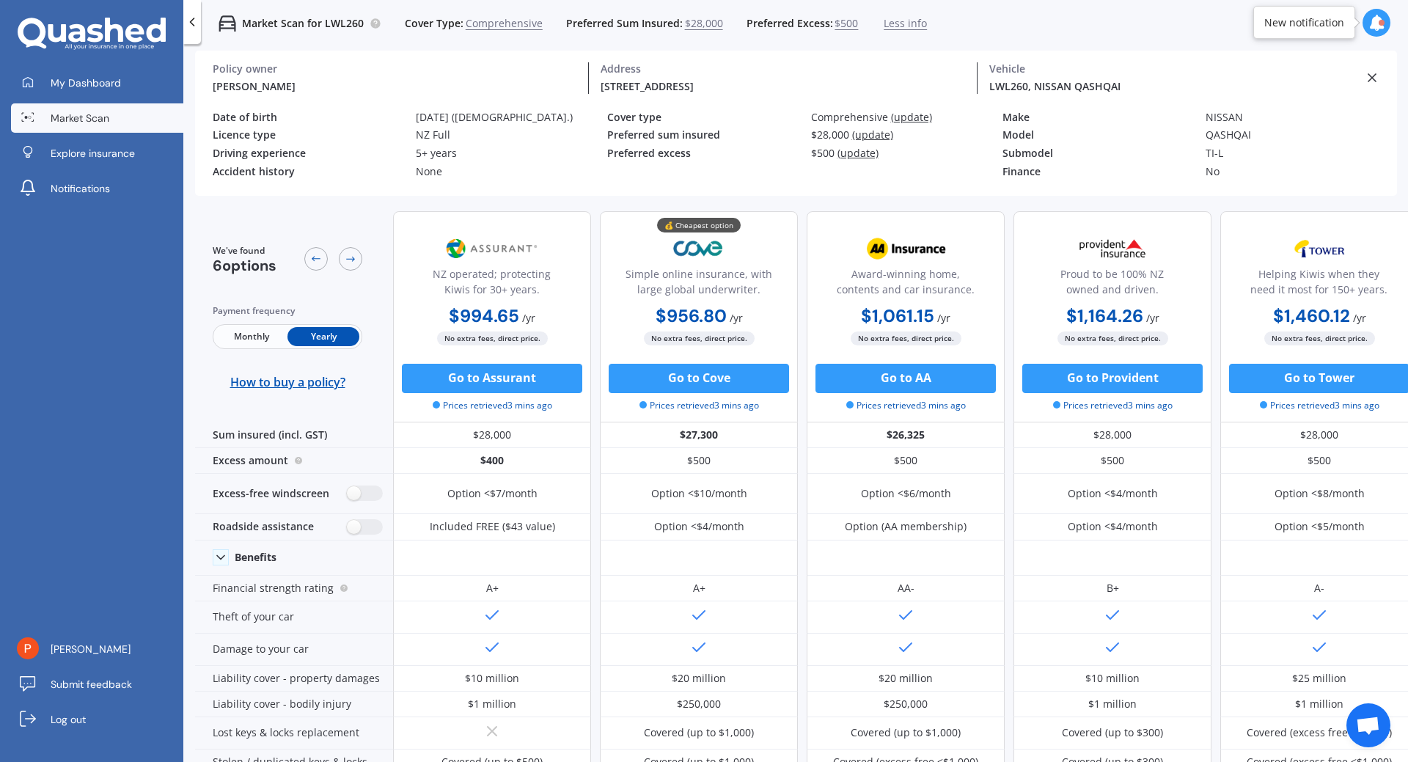
click at [196, 19] on icon at bounding box center [192, 22] width 15 height 15
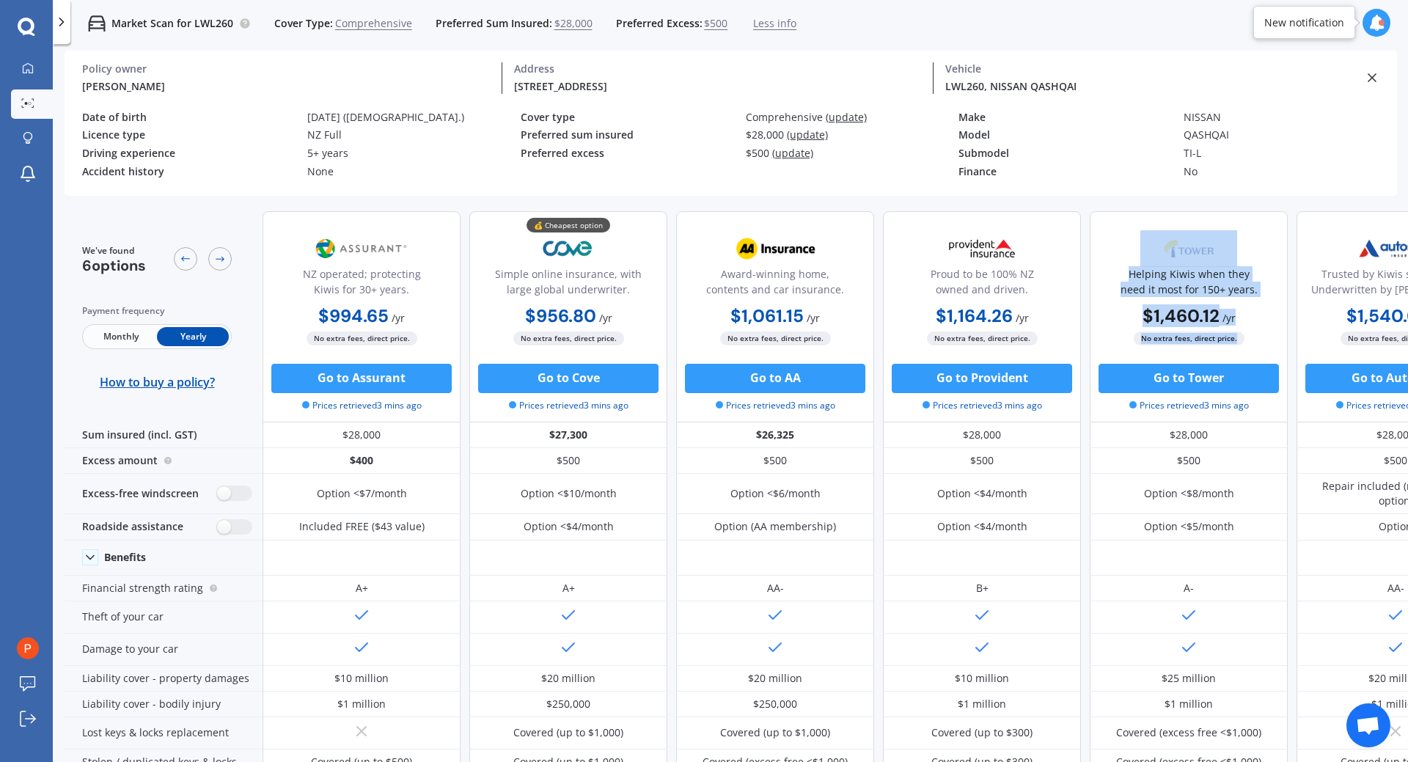
drag, startPoint x: 1323, startPoint y: 225, endPoint x: 1221, endPoint y: 226, distance: 102.7
click at [1221, 226] on div "NZ operated; protecting Kiwis for 30+ years. $994.65 / yr $994.65 / yr $82.89 /…" at bounding box center [879, 316] width 1232 height 211
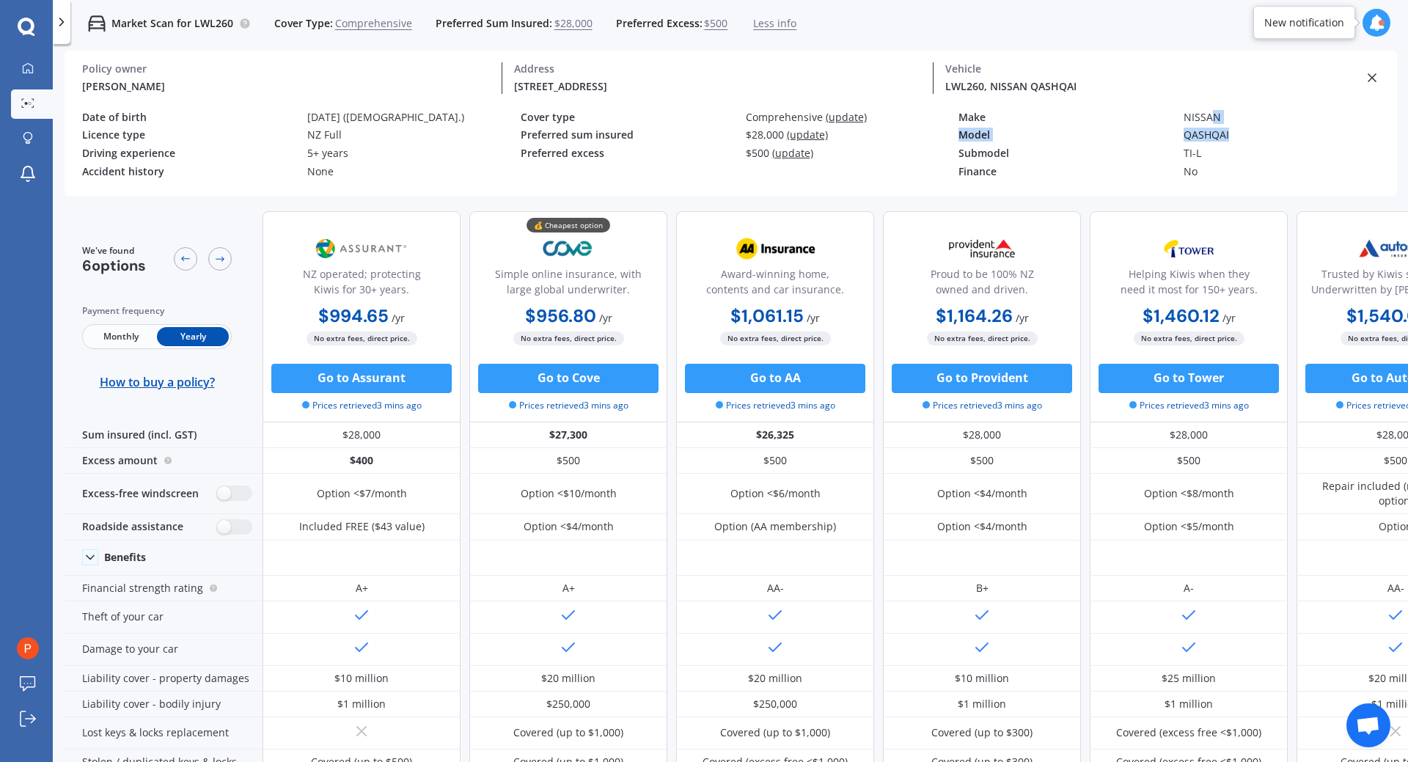
drag, startPoint x: 1382, startPoint y: 141, endPoint x: 1210, endPoint y: 121, distance: 172.8
click at [1210, 121] on div "Make NISSAN Model QASHQAI Submodel TI-L Finance No" at bounding box center [1178, 148] width 439 height 73
